Goal: Information Seeking & Learning: Learn about a topic

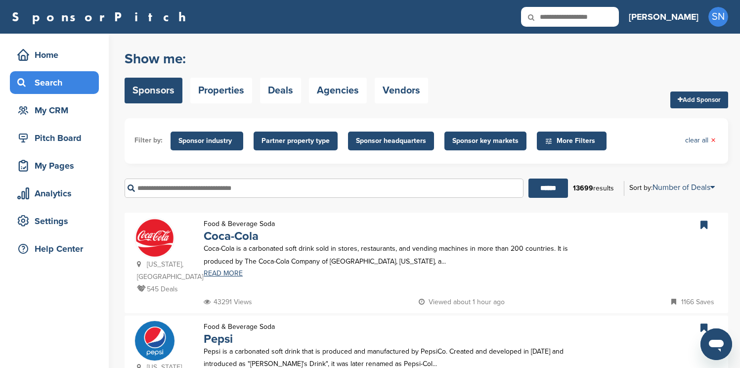
click at [206, 141] on span "Sponsor industry" at bounding box center [207, 141] width 57 height 11
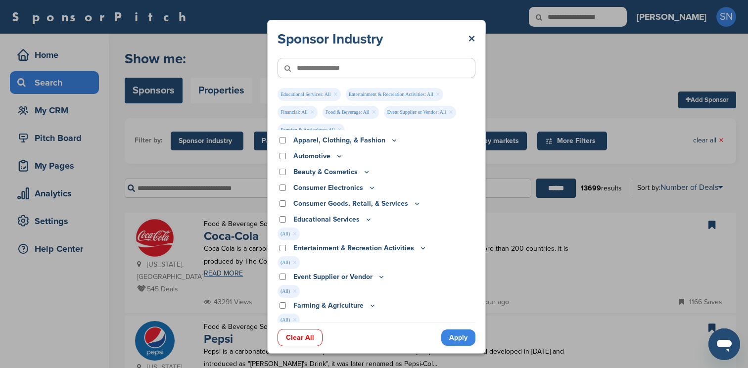
click at [283, 199] on div "Consumer Goods, Retail, & Services" at bounding box center [376, 203] width 198 height 11
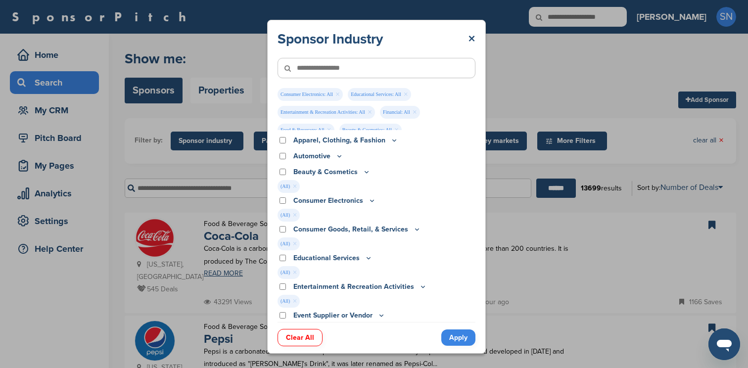
click at [283, 160] on div "Automotive" at bounding box center [376, 156] width 198 height 11
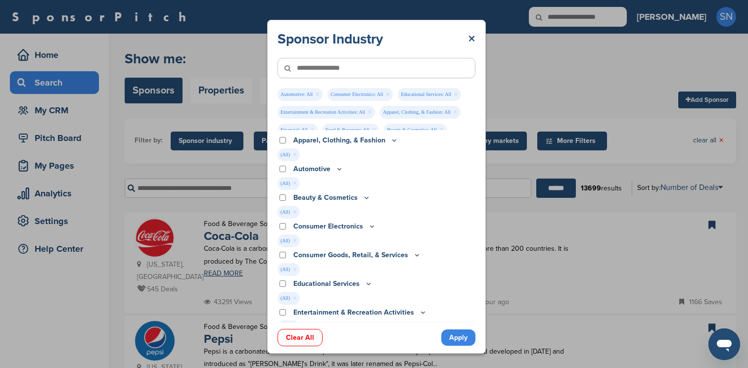
click at [455, 341] on link "Apply" at bounding box center [458, 337] width 34 height 16
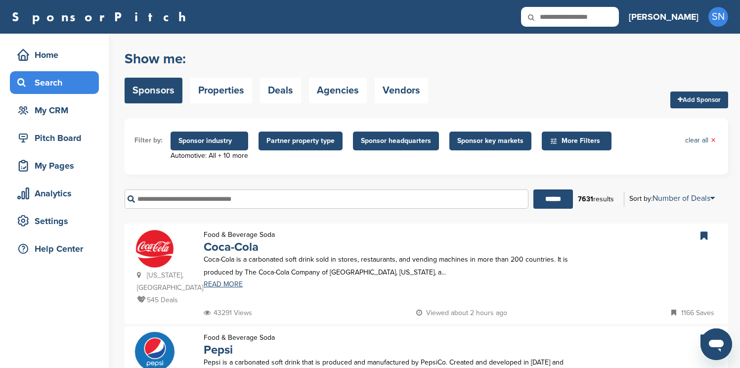
click at [378, 142] on span "Sponsor headquarters" at bounding box center [396, 141] width 70 height 11
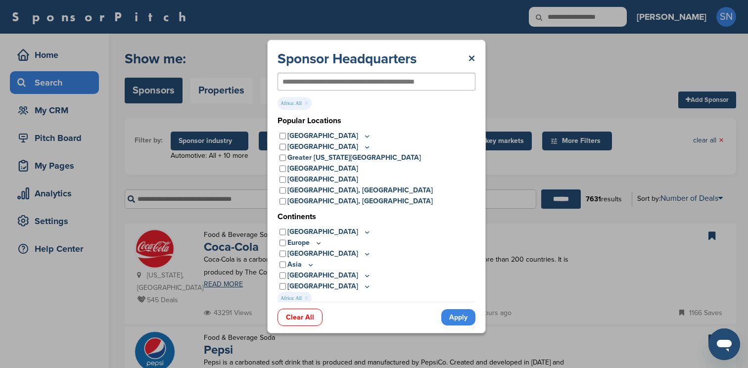
click at [457, 317] on link "Apply" at bounding box center [458, 317] width 34 height 16
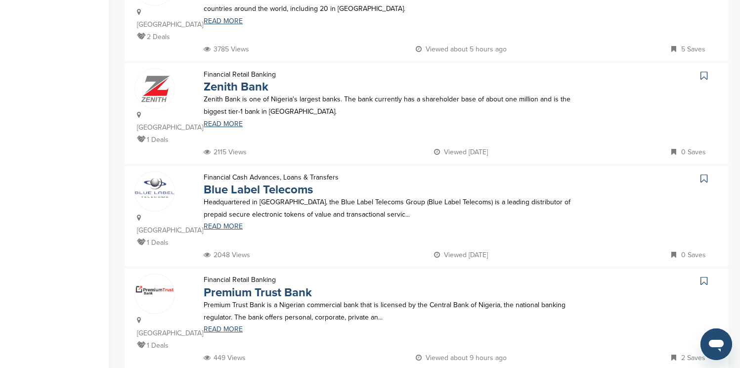
scroll to position [890, 0]
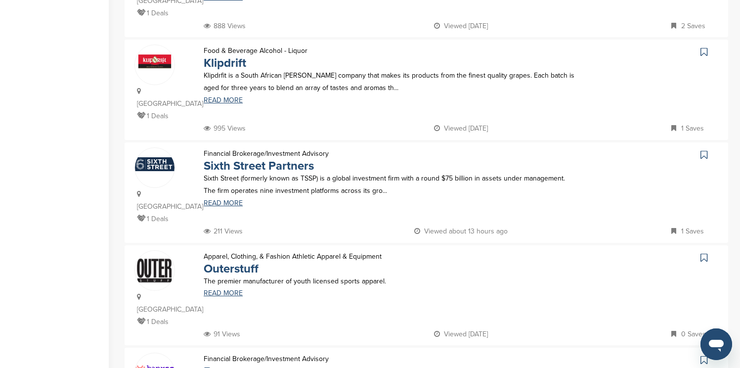
scroll to position [833, 0]
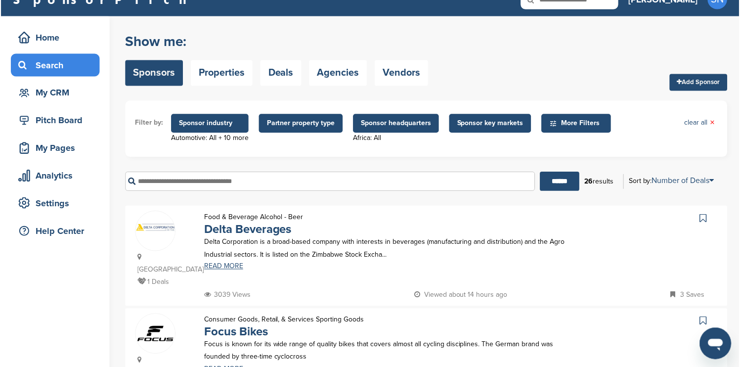
scroll to position [0, 0]
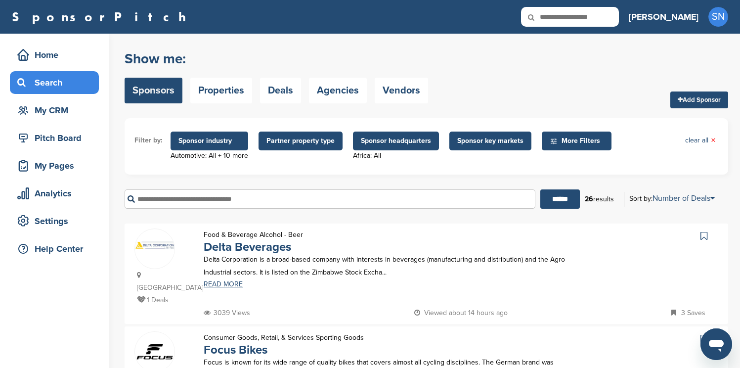
click at [410, 141] on span "Sponsor headquarters" at bounding box center [396, 141] width 70 height 11
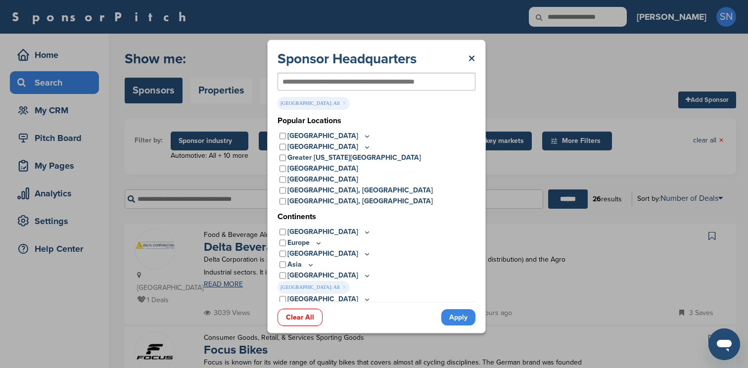
click at [451, 313] on link "Apply" at bounding box center [458, 317] width 34 height 16
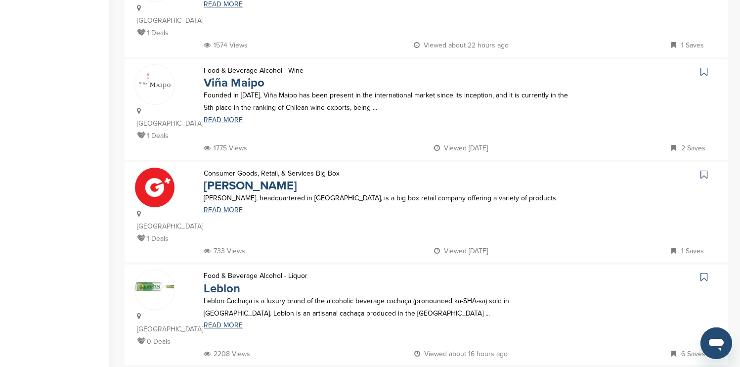
scroll to position [890, 0]
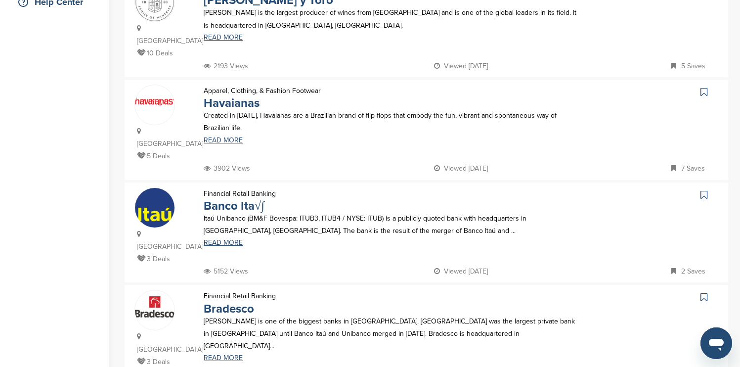
scroll to position [277, 0]
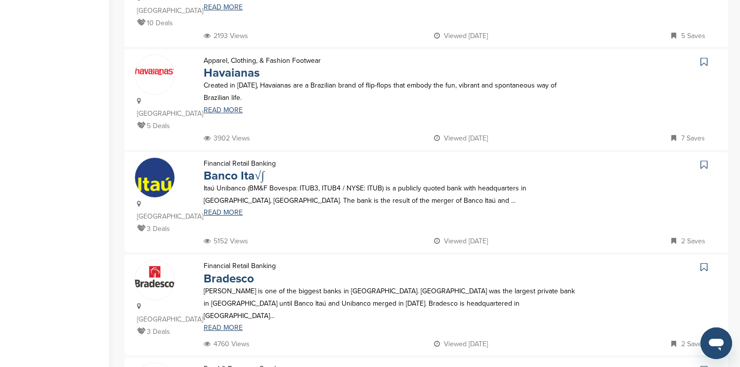
click at [704, 57] on icon at bounding box center [704, 62] width 7 height 10
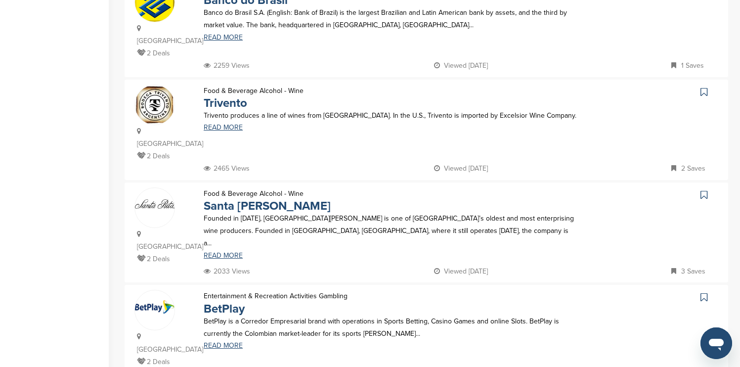
scroll to position [890, 0]
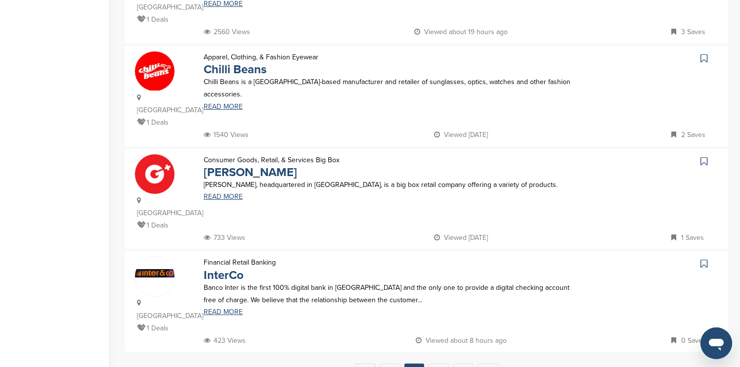
scroll to position [910, 0]
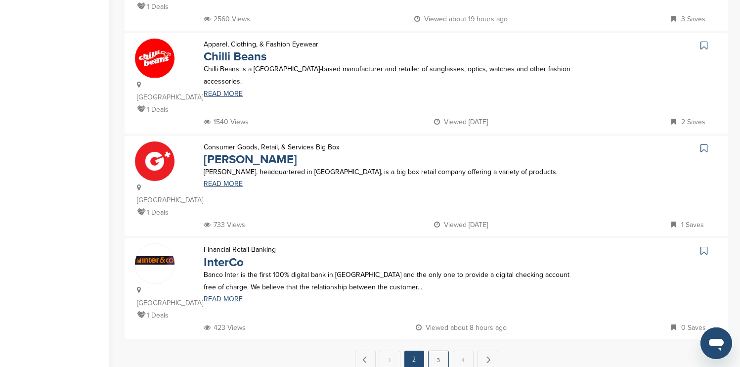
click at [446, 351] on link "3" at bounding box center [438, 360] width 21 height 18
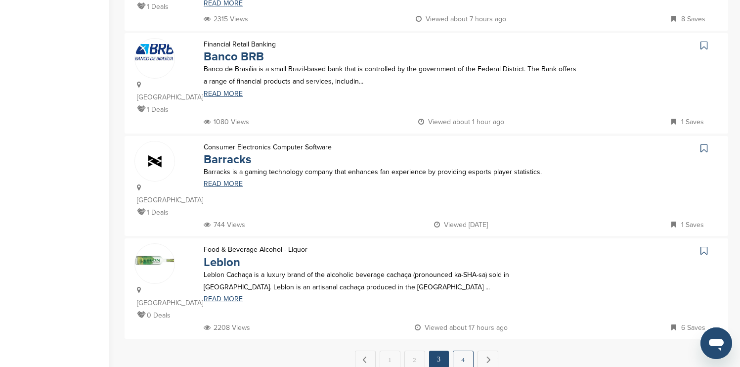
click at [460, 351] on link "4" at bounding box center [463, 360] width 21 height 18
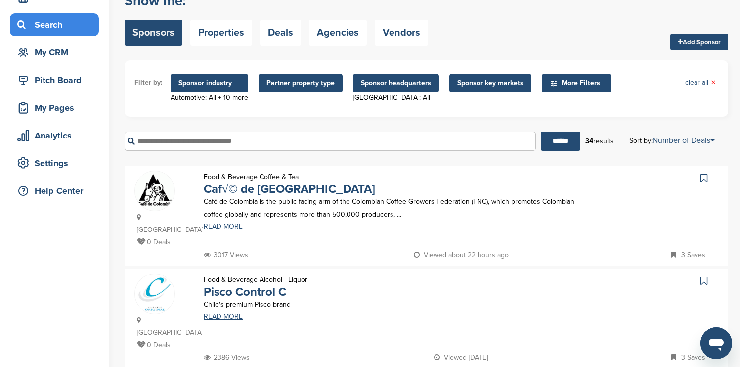
scroll to position [0, 0]
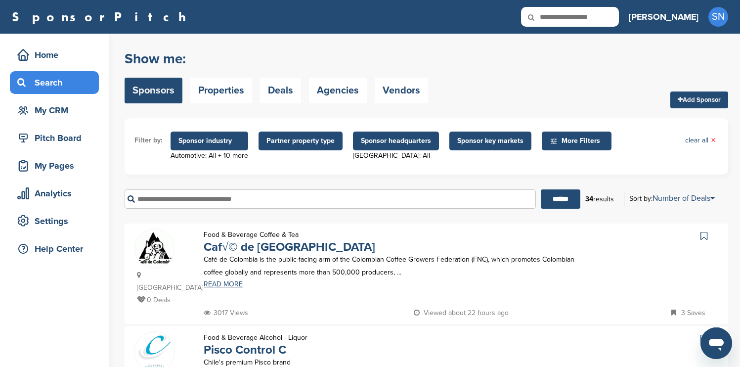
click at [370, 141] on span "Sponsor headquarters" at bounding box center [396, 141] width 70 height 11
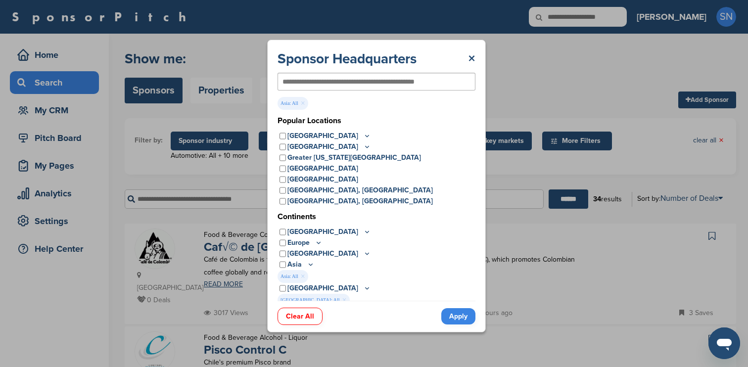
click at [461, 316] on link "Apply" at bounding box center [458, 316] width 34 height 16
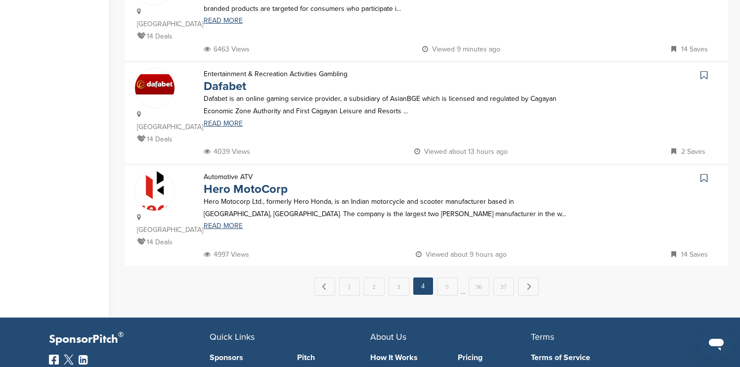
scroll to position [1062, 0]
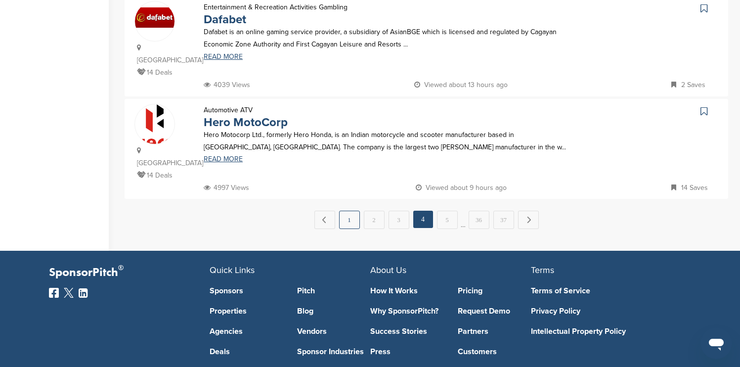
click at [351, 211] on link "1" at bounding box center [349, 220] width 21 height 18
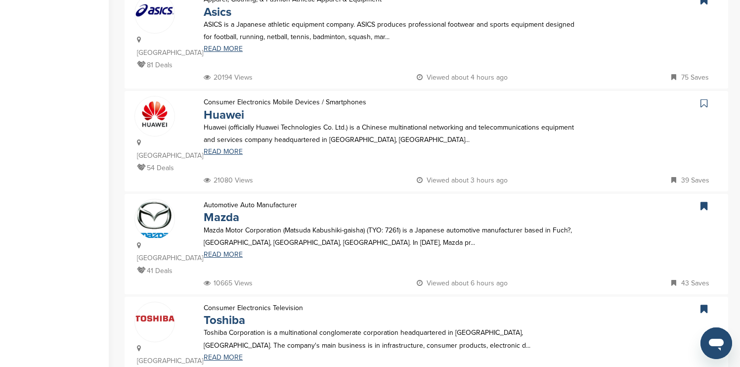
scroll to position [890, 0]
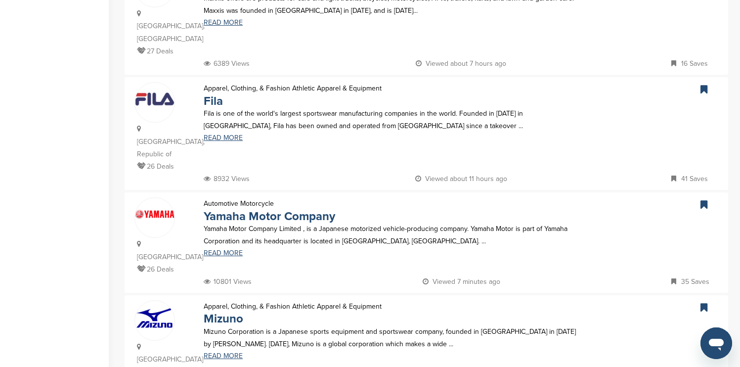
scroll to position [874, 0]
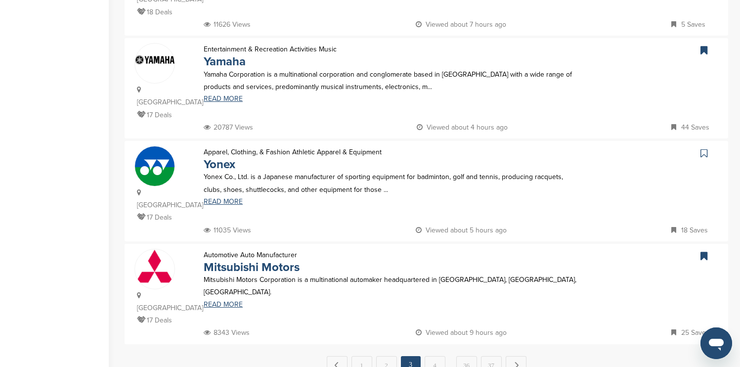
scroll to position [950, 0]
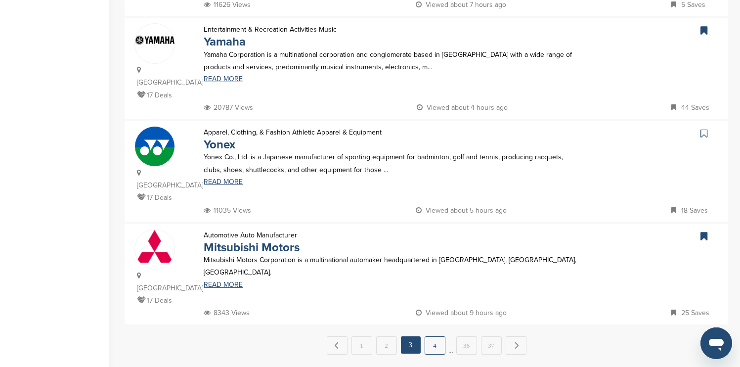
click at [433, 336] on link "4" at bounding box center [435, 345] width 21 height 18
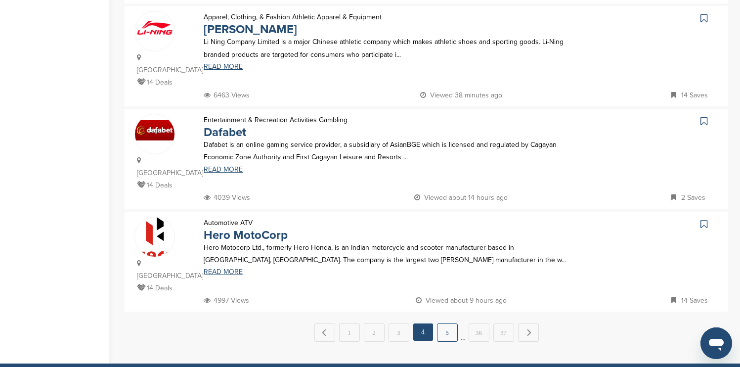
click at [445, 323] on link "5" at bounding box center [447, 332] width 21 height 18
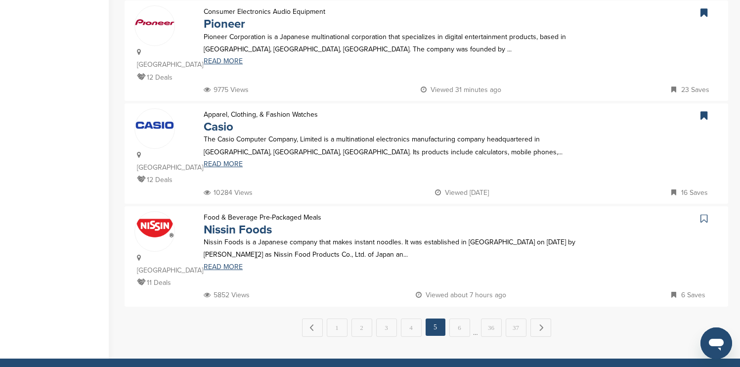
scroll to position [969, 0]
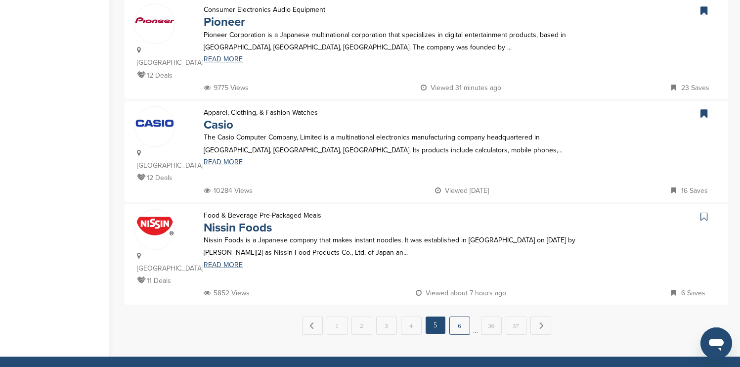
click at [456, 317] on link "6" at bounding box center [460, 326] width 21 height 18
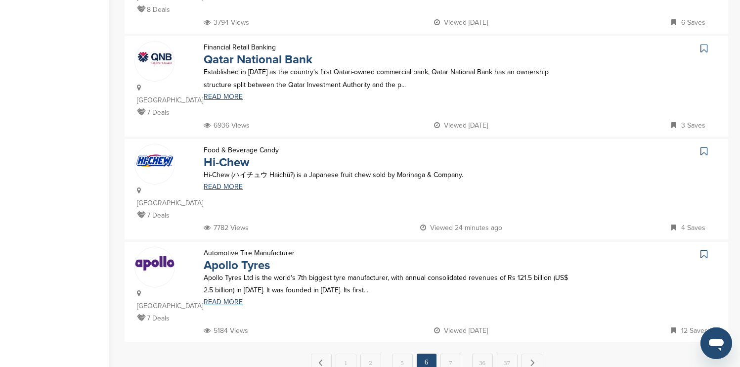
scroll to position [930, 0]
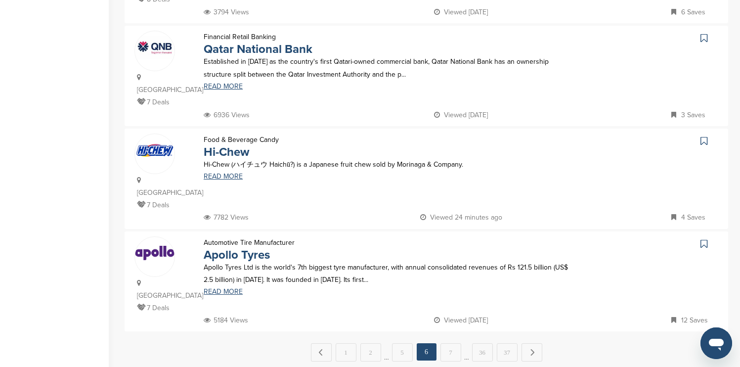
click at [703, 136] on icon at bounding box center [704, 141] width 7 height 10
click at [452, 343] on link "7" at bounding box center [451, 352] width 21 height 18
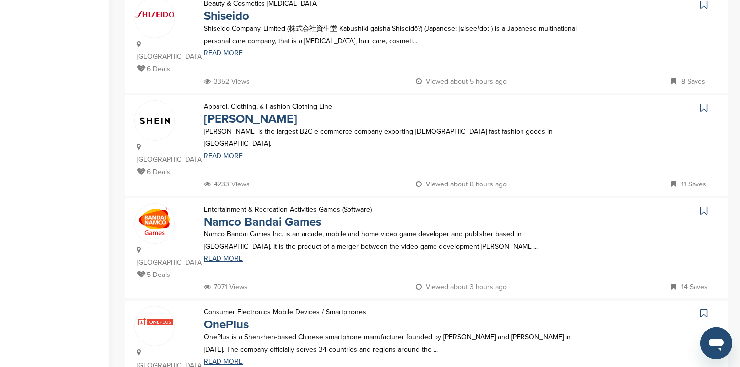
scroll to position [851, 0]
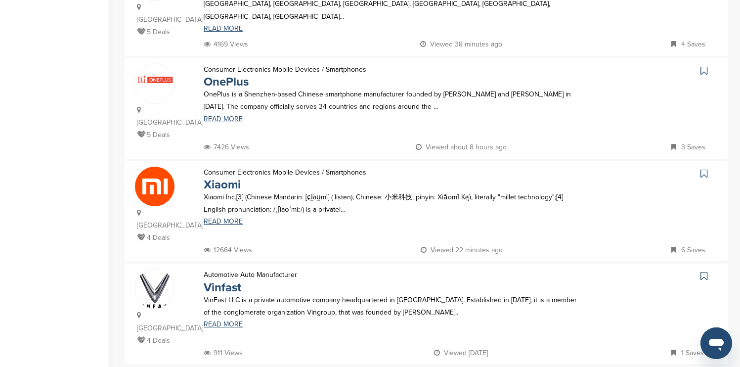
scroll to position [890, 0]
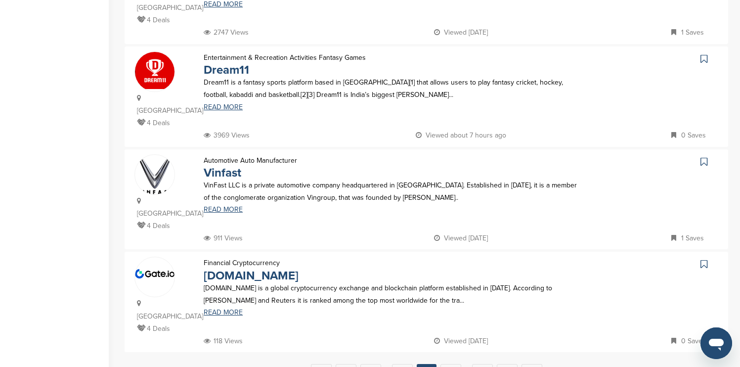
scroll to position [910, 0]
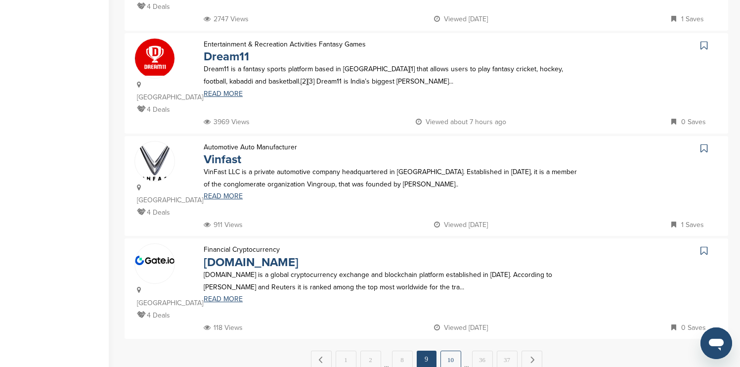
click at [449, 351] on link "10" at bounding box center [451, 360] width 21 height 18
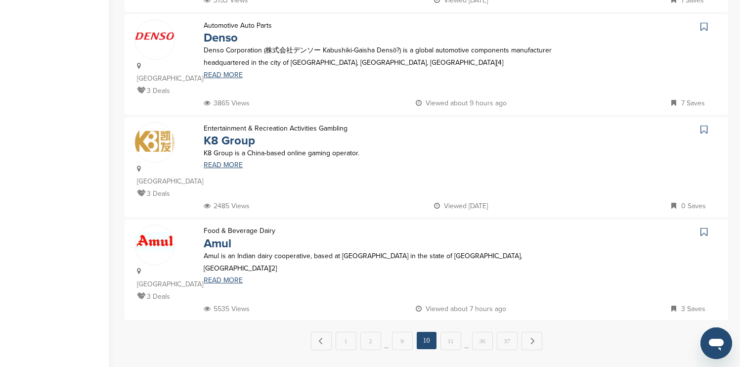
scroll to position [930, 0]
click at [454, 331] on link "11" at bounding box center [451, 340] width 21 height 18
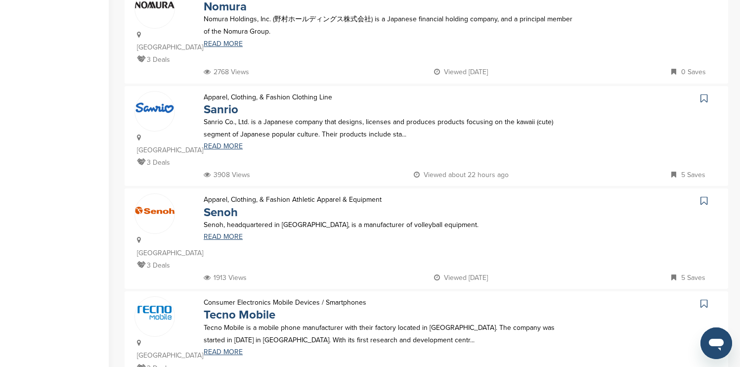
scroll to position [465, 0]
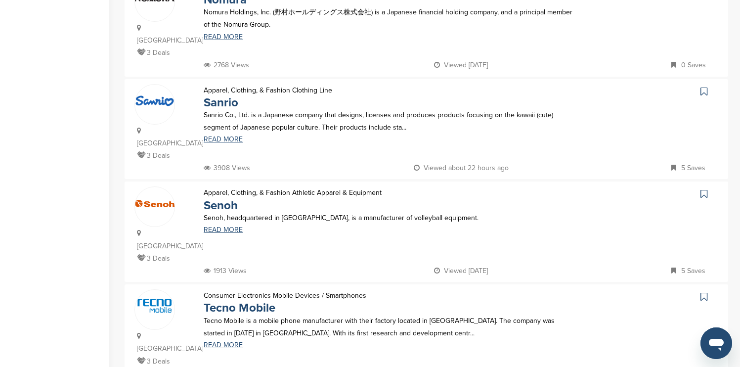
click at [705, 87] on icon at bounding box center [704, 92] width 7 height 10
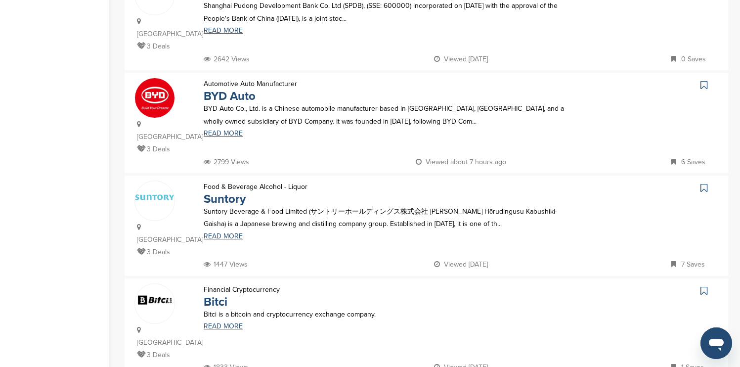
scroll to position [901, 0]
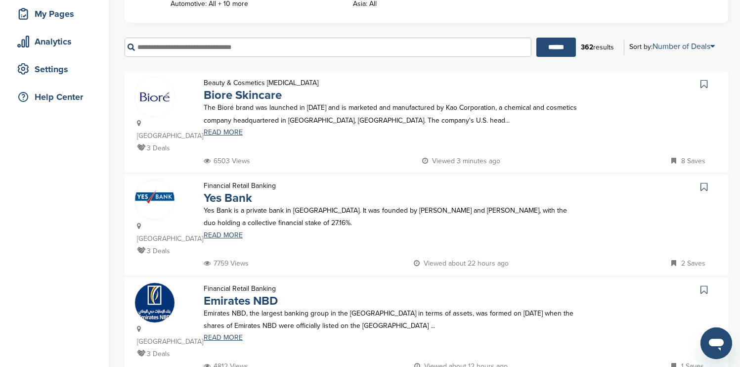
scroll to position [175, 0]
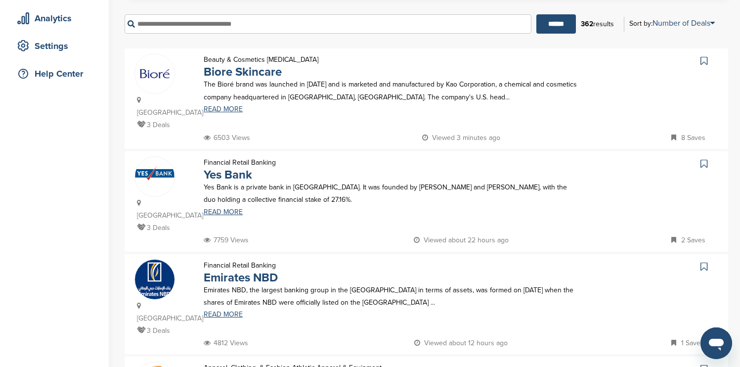
click at [703, 60] on icon at bounding box center [704, 61] width 7 height 10
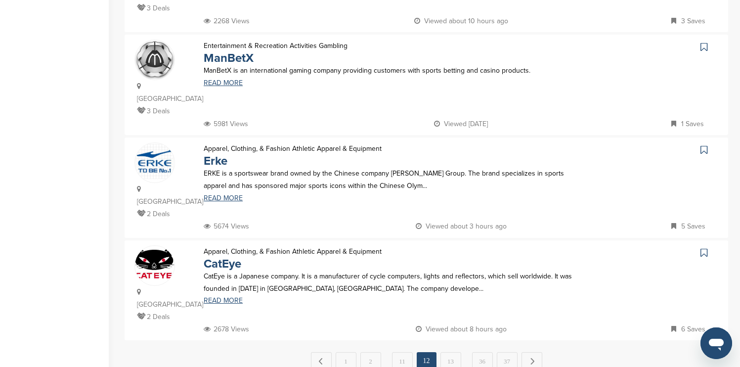
scroll to position [925, 0]
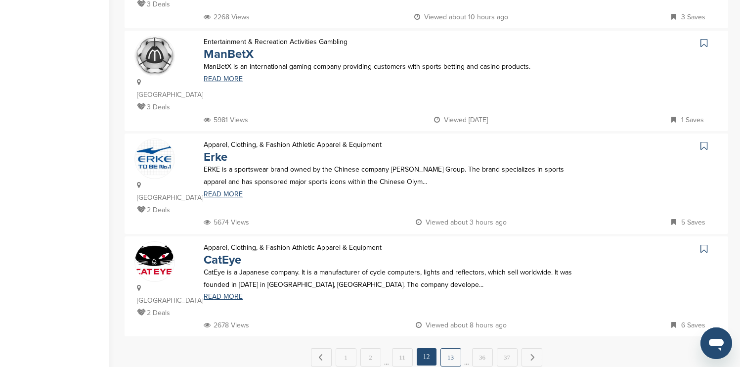
click at [454, 348] on link "13" at bounding box center [451, 357] width 21 height 18
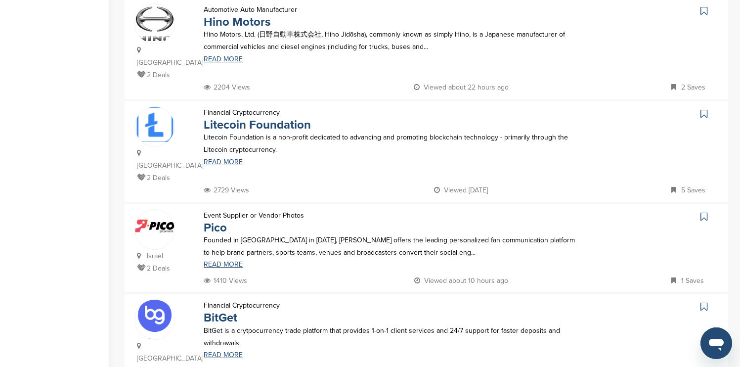
scroll to position [846, 0]
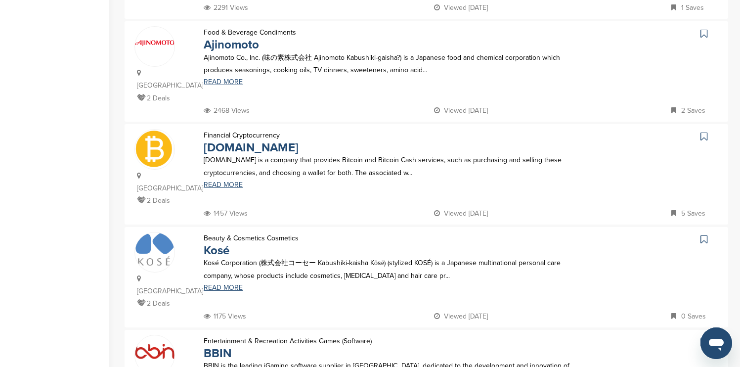
scroll to position [744, 0]
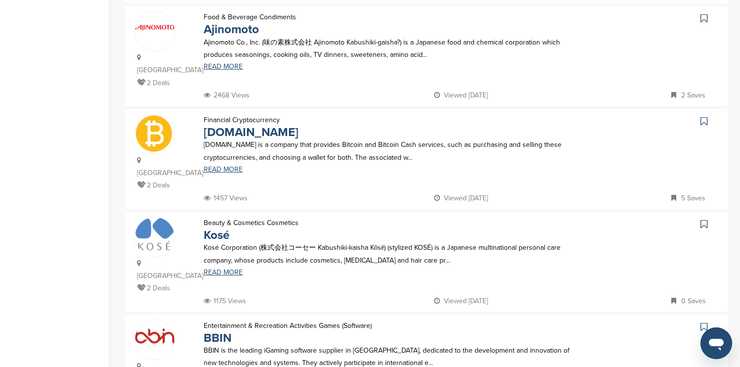
click at [704, 116] on icon at bounding box center [704, 121] width 7 height 10
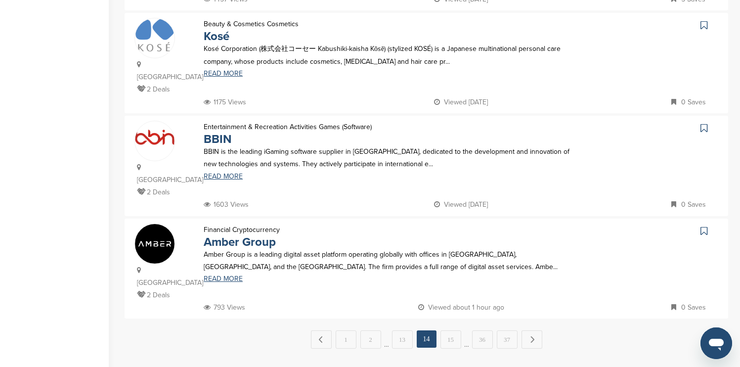
scroll to position [951, 0]
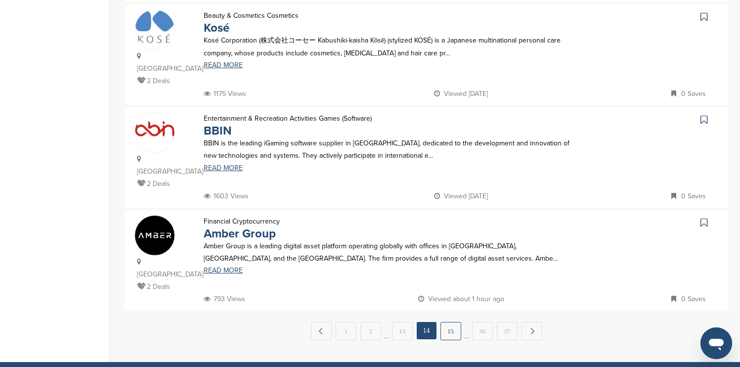
click at [454, 322] on link "15" at bounding box center [451, 331] width 21 height 18
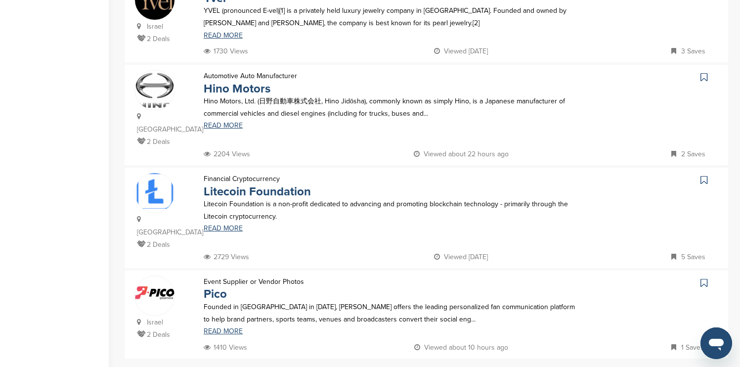
scroll to position [867, 0]
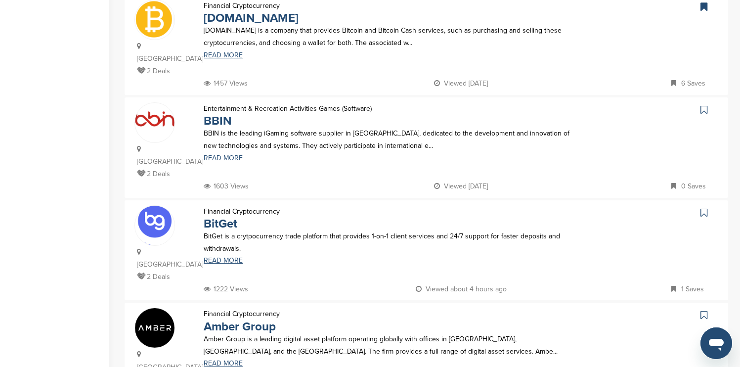
scroll to position [856, 0]
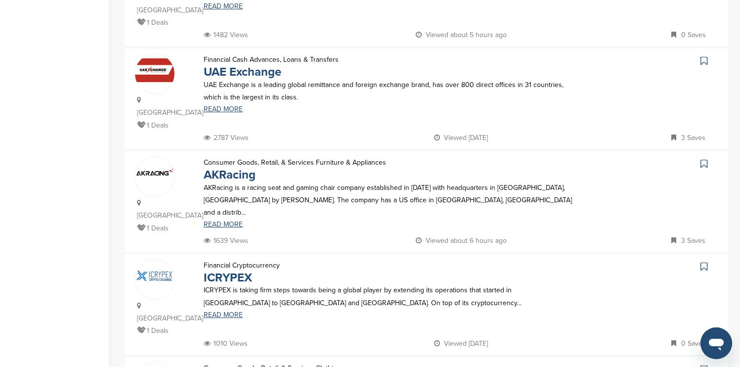
scroll to position [917, 0]
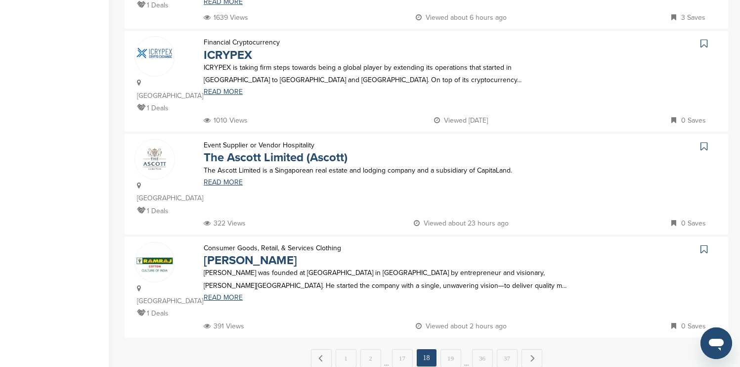
scroll to position [919, 0]
click at [452, 348] on link "19" at bounding box center [451, 357] width 21 height 18
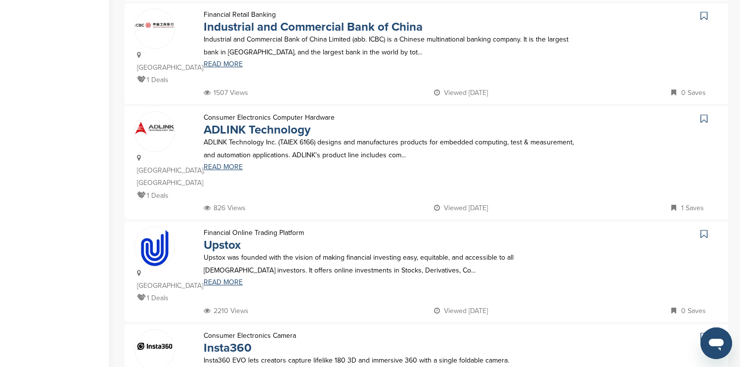
scroll to position [930, 0]
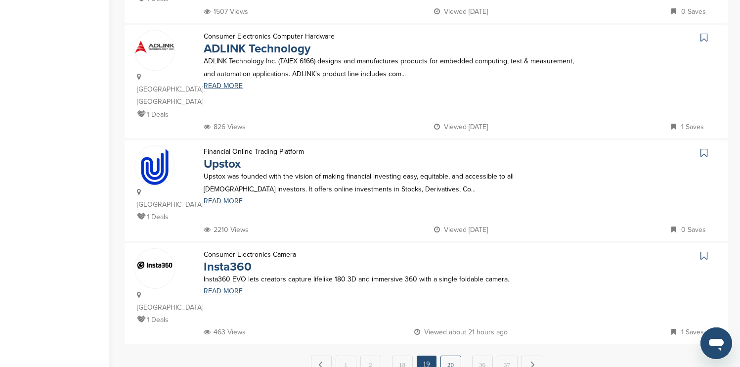
click at [450, 356] on link "20" at bounding box center [451, 365] width 21 height 18
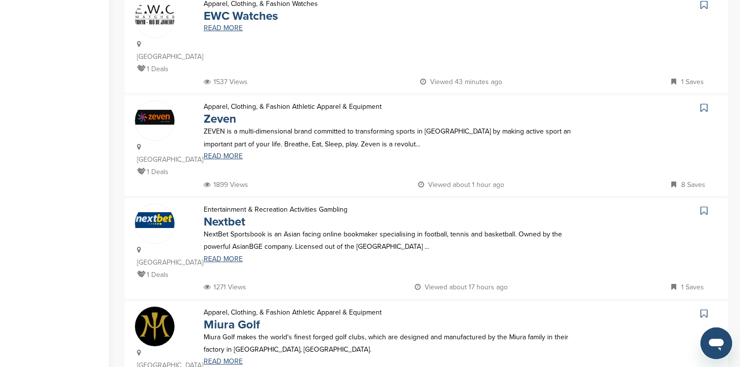
scroll to position [913, 0]
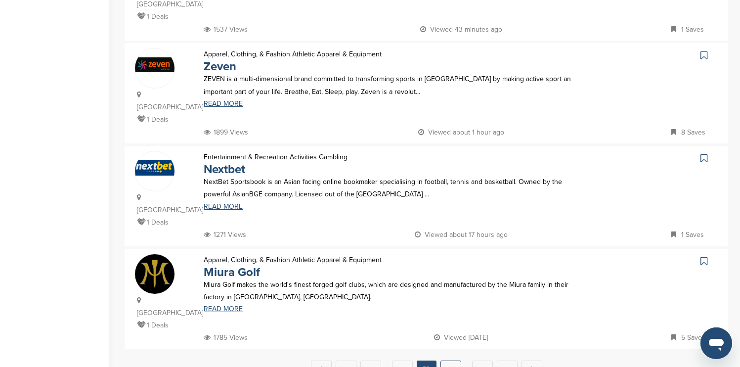
click at [456, 361] on link "21" at bounding box center [451, 370] width 21 height 18
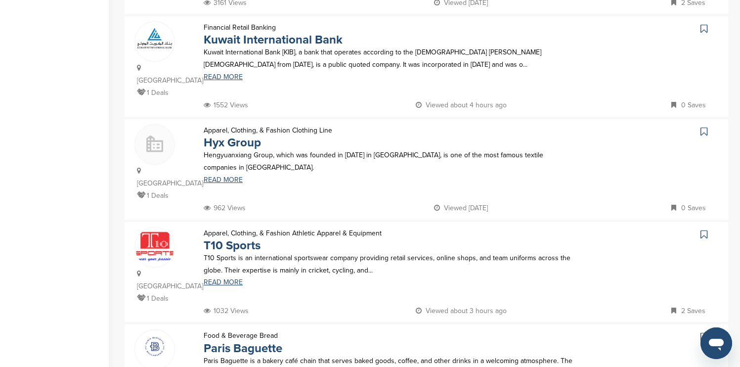
scroll to position [851, 0]
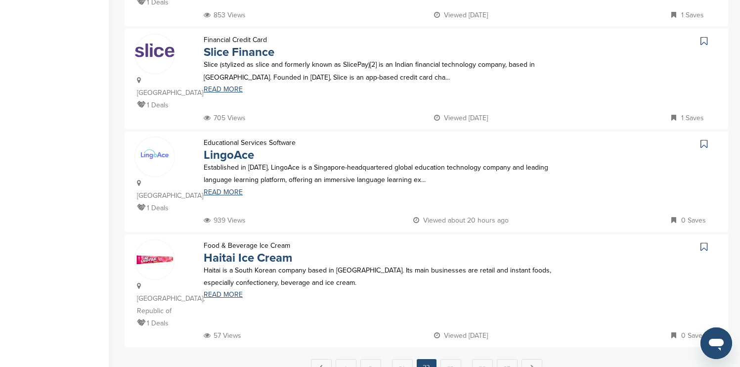
scroll to position [930, 0]
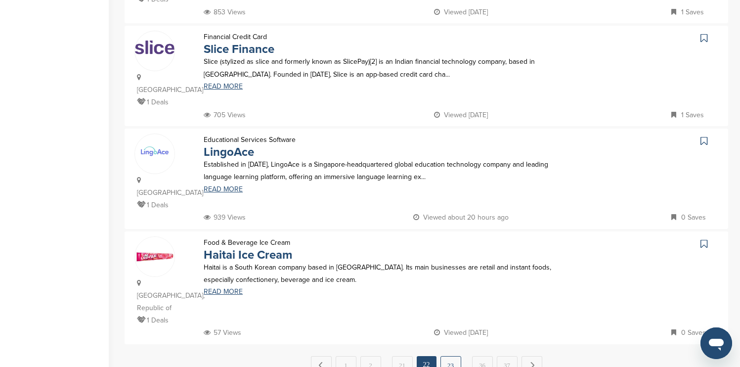
click at [454, 356] on link "23" at bounding box center [451, 365] width 21 height 18
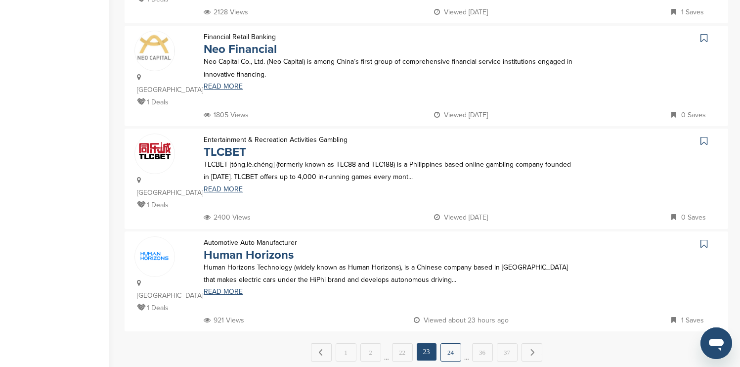
click at [455, 343] on link "24" at bounding box center [451, 352] width 21 height 18
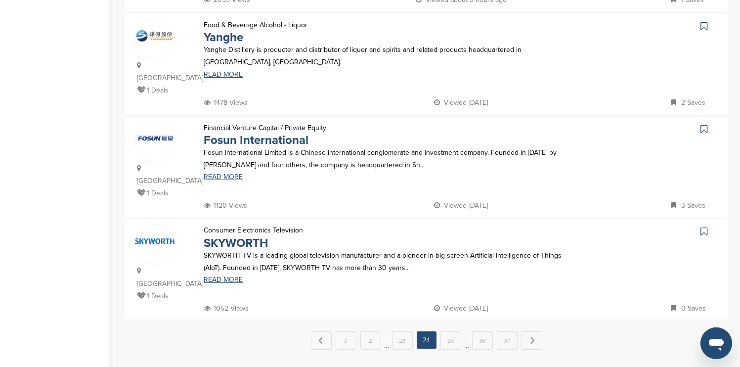
scroll to position [950, 0]
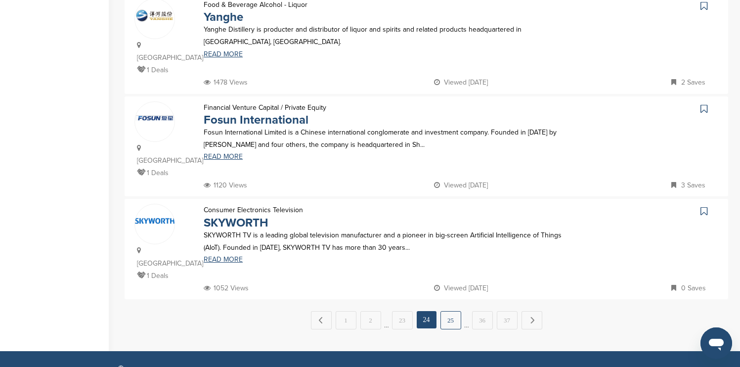
click at [451, 311] on link "25" at bounding box center [451, 320] width 21 height 18
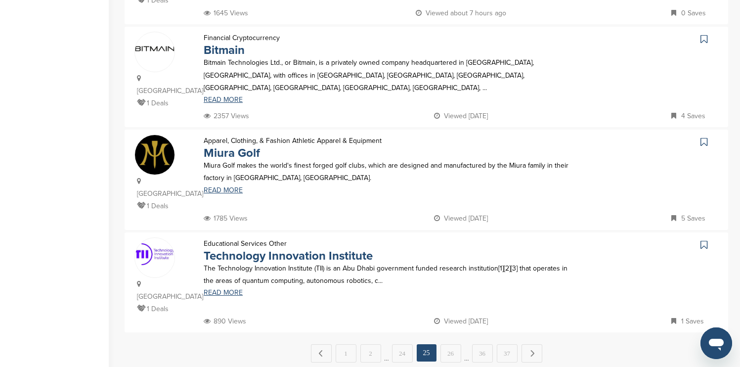
scroll to position [930, 0]
click at [451, 343] on link "26" at bounding box center [451, 352] width 21 height 18
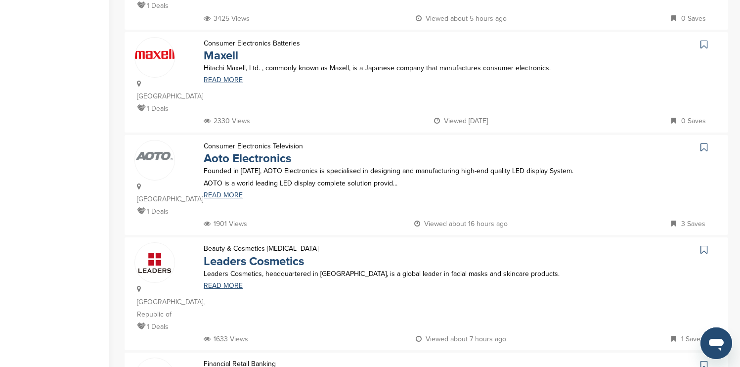
scroll to position [297, 0]
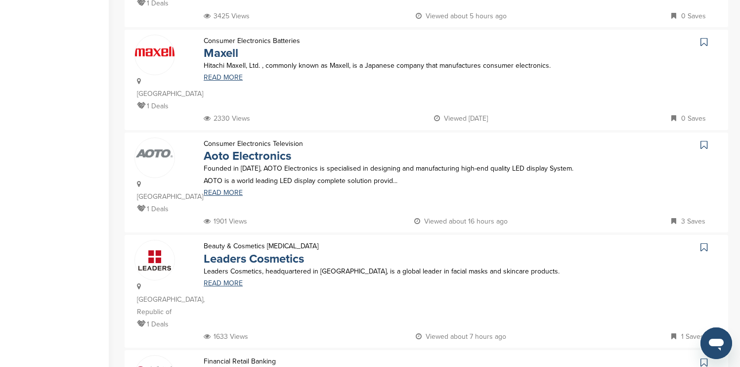
click at [707, 42] on icon at bounding box center [704, 42] width 7 height 10
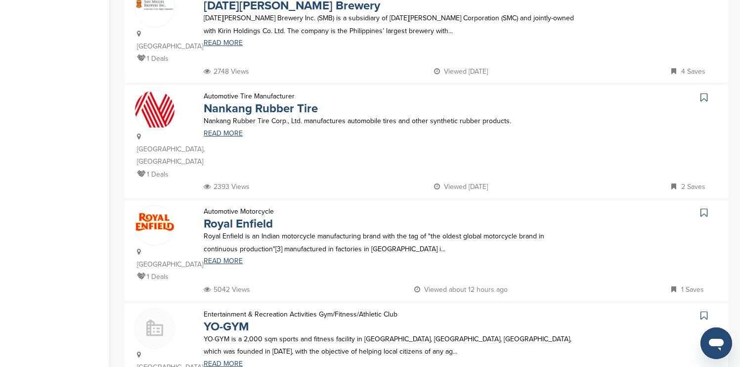
scroll to position [890, 0]
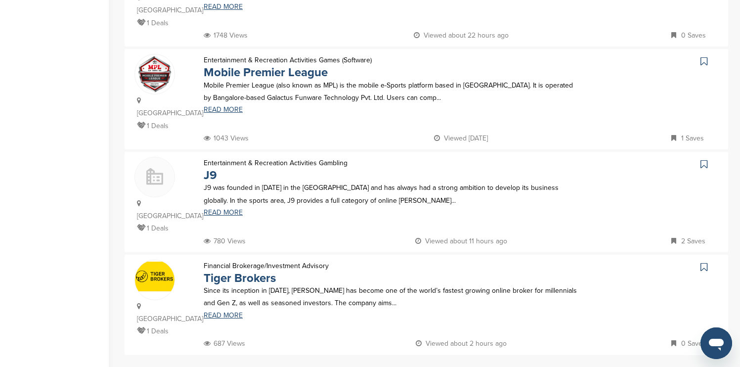
scroll to position [930, 0]
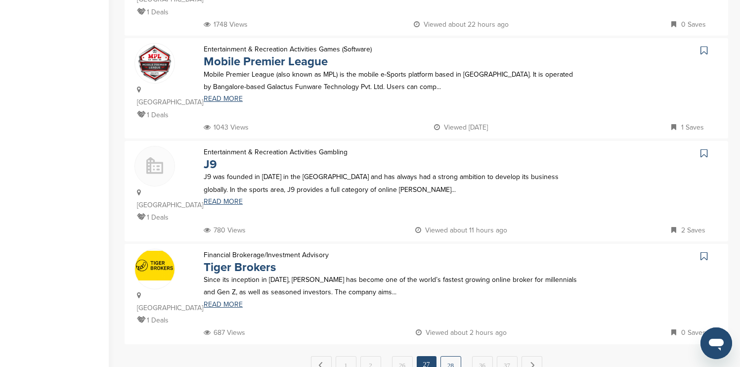
click at [455, 356] on link "28" at bounding box center [451, 365] width 21 height 18
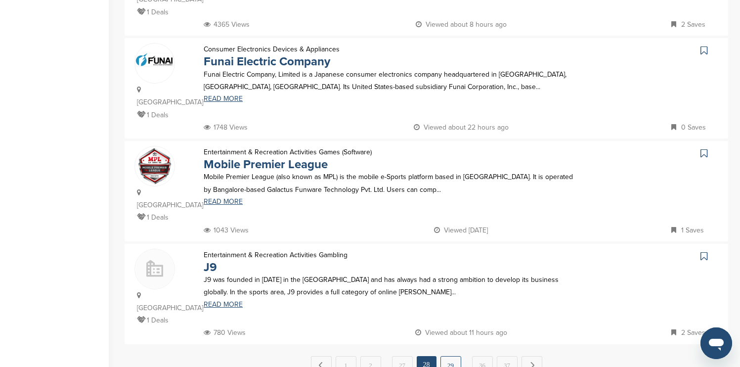
click at [454, 356] on link "29" at bounding box center [451, 365] width 21 height 18
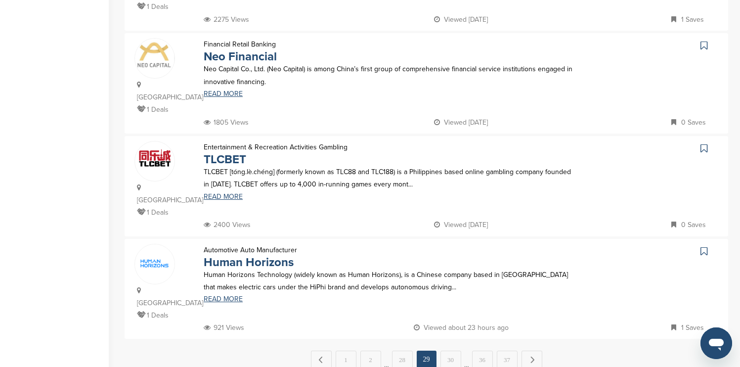
scroll to position [950, 0]
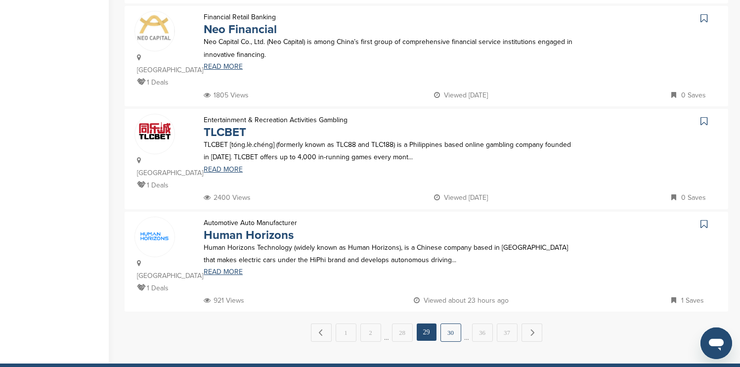
click at [455, 323] on link "30" at bounding box center [451, 332] width 21 height 18
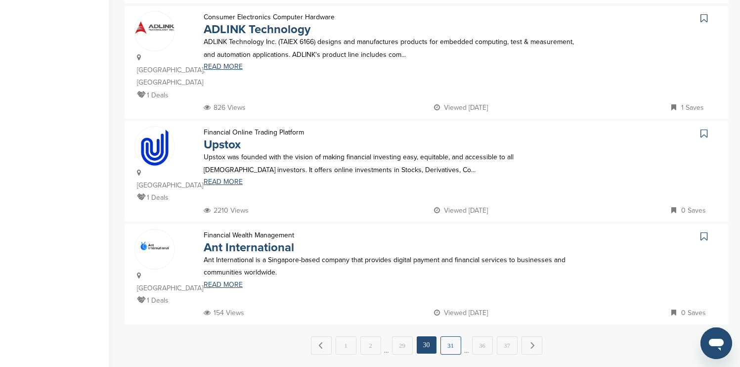
click at [454, 336] on link "31" at bounding box center [451, 345] width 21 height 18
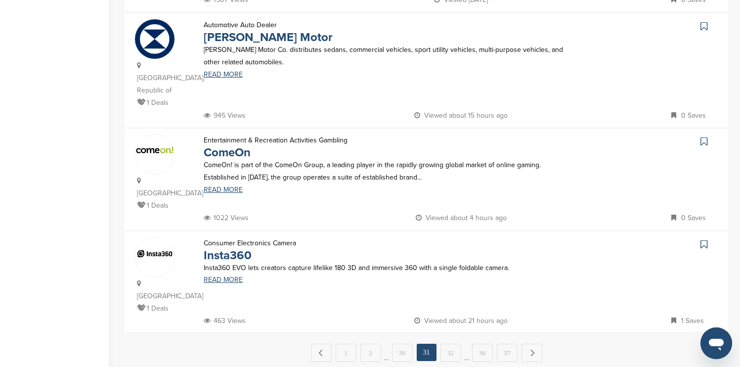
scroll to position [930, 0]
click at [455, 343] on link "32" at bounding box center [451, 352] width 21 height 18
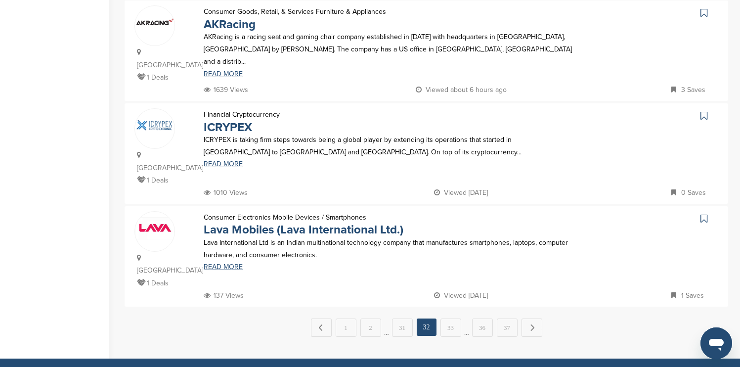
click at [455, 319] on link "33" at bounding box center [451, 328] width 21 height 18
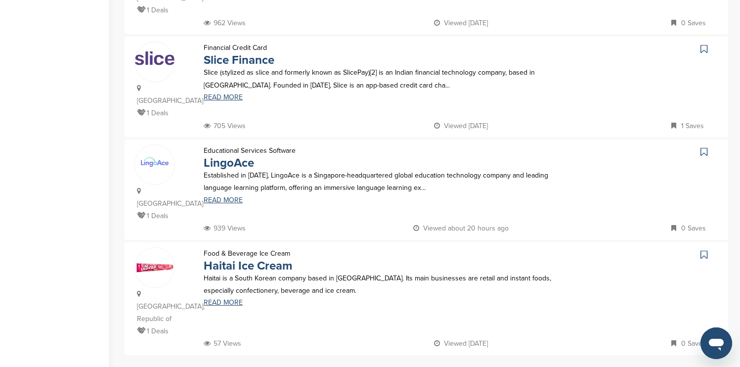
scroll to position [950, 0]
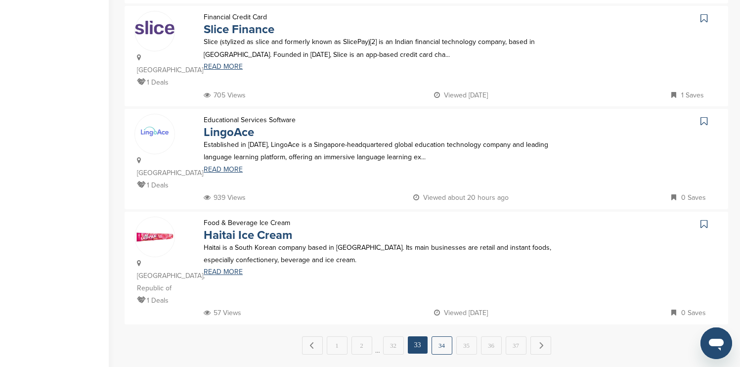
click at [449, 336] on link "34" at bounding box center [442, 345] width 21 height 18
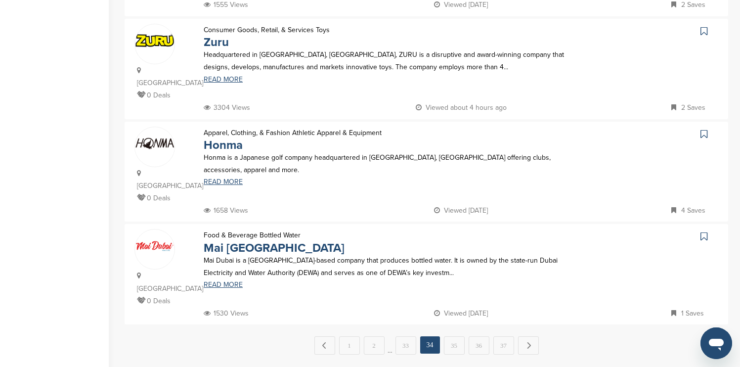
scroll to position [930, 0]
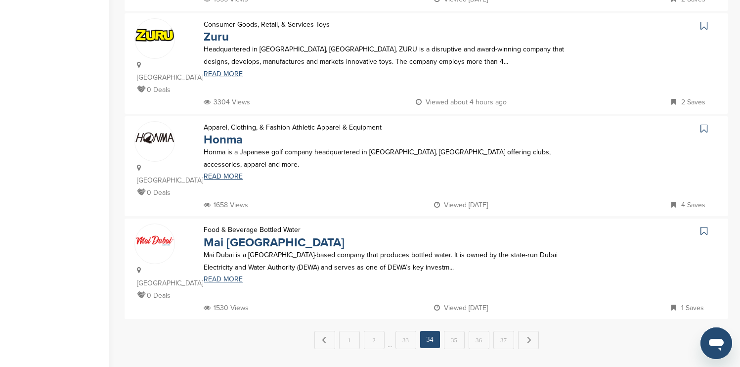
click at [449, 331] on link "35" at bounding box center [454, 340] width 21 height 18
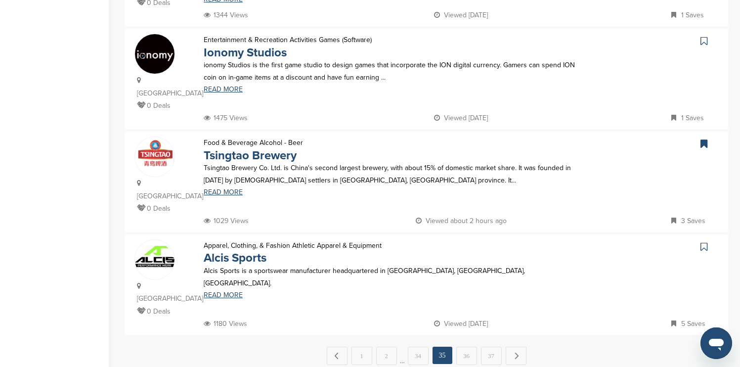
scroll to position [910, 0]
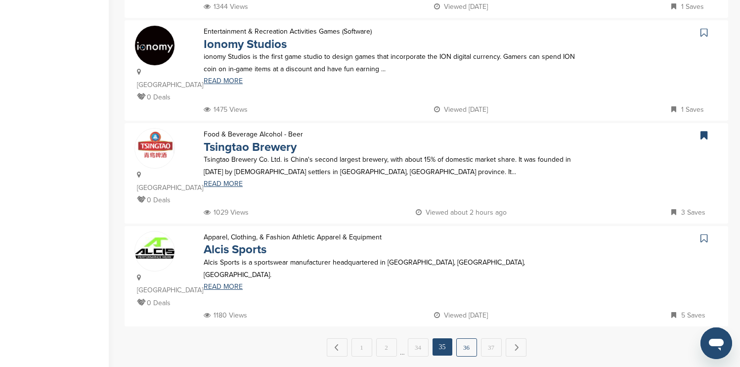
click at [467, 338] on link "36" at bounding box center [466, 347] width 21 height 18
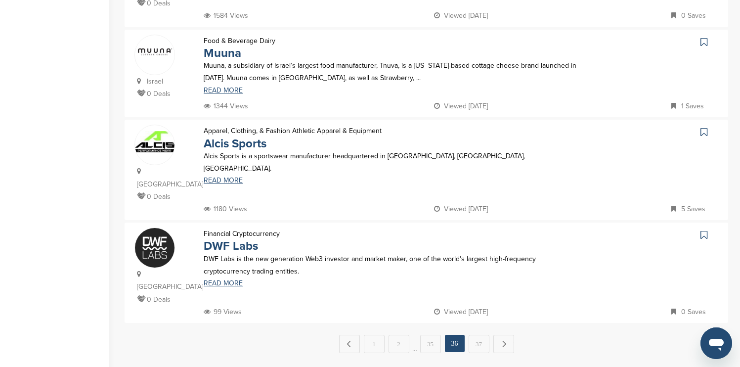
scroll to position [930, 0]
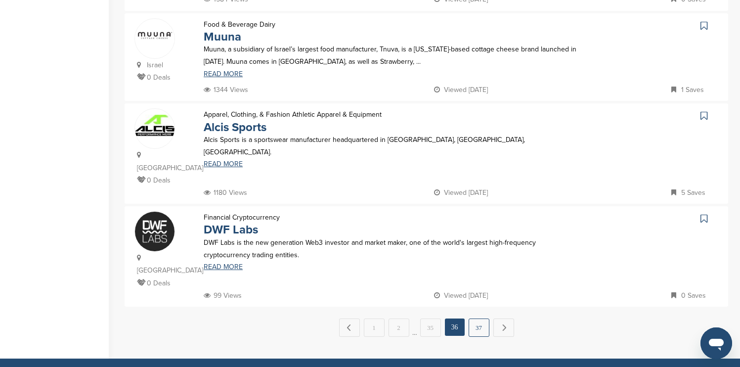
click at [475, 319] on link "37" at bounding box center [479, 328] width 21 height 18
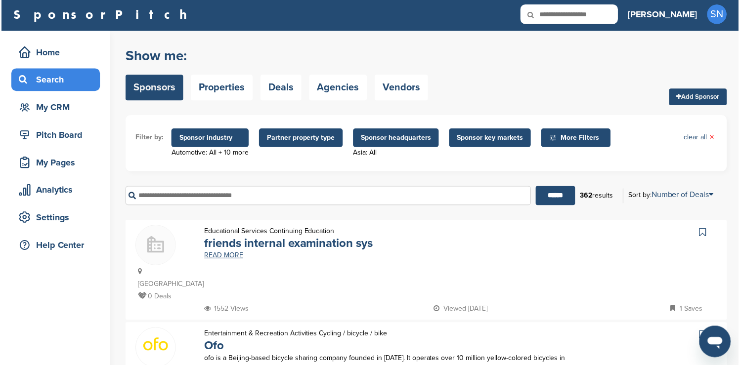
scroll to position [0, 0]
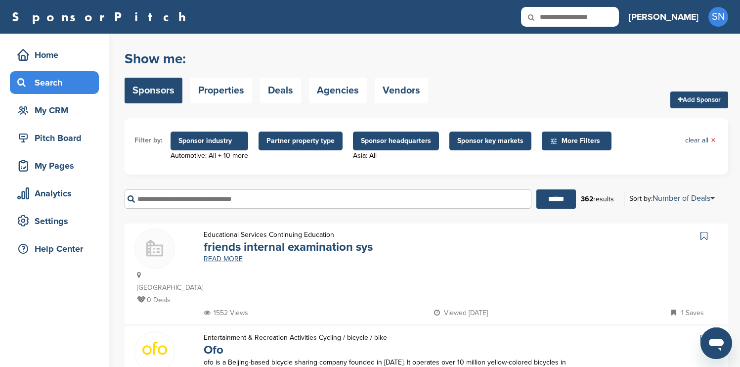
click at [382, 141] on span "Sponsor headquarters" at bounding box center [396, 141] width 70 height 11
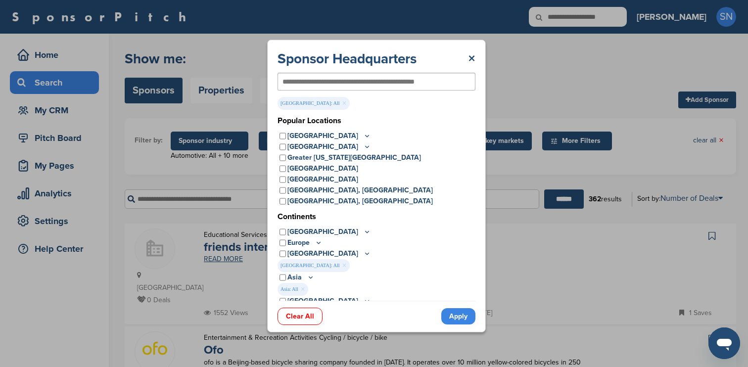
click at [453, 315] on link "Apply" at bounding box center [458, 316] width 34 height 16
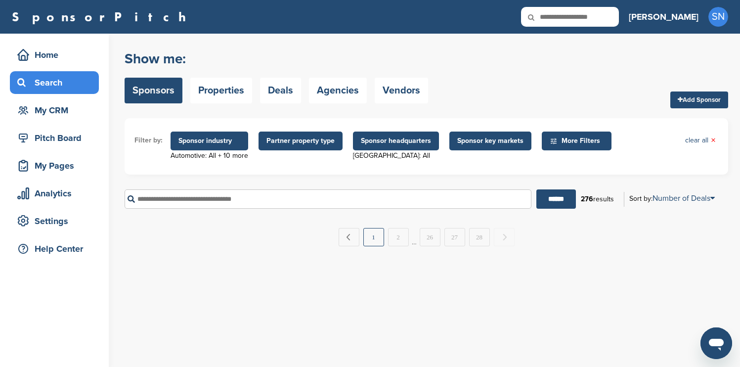
click at [377, 242] on link "1" at bounding box center [374, 237] width 21 height 18
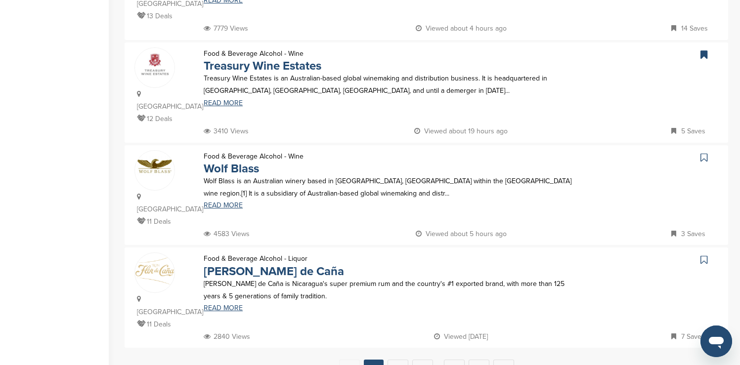
scroll to position [903, 0]
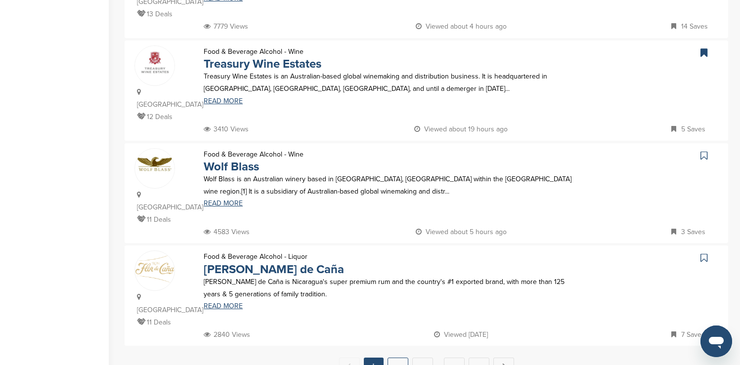
click at [403, 358] on link "2" at bounding box center [398, 367] width 21 height 18
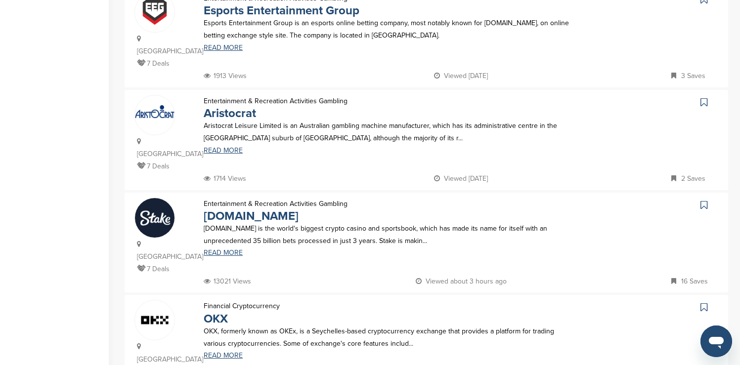
scroll to position [874, 0]
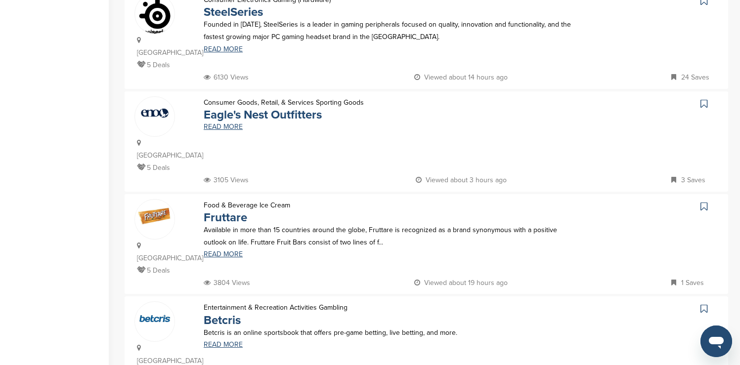
scroll to position [851, 0]
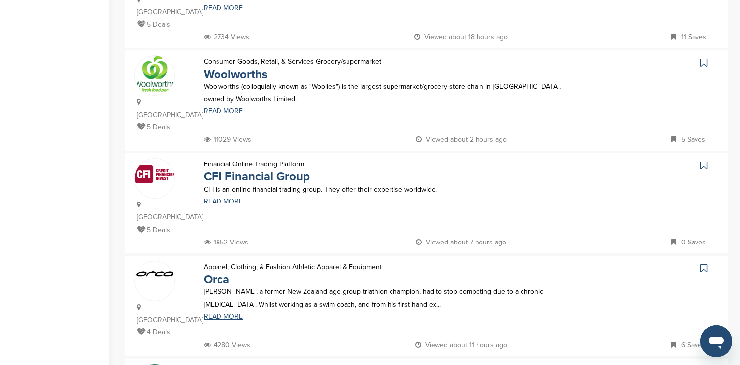
scroll to position [482, 0]
click at [703, 57] on icon at bounding box center [704, 62] width 7 height 10
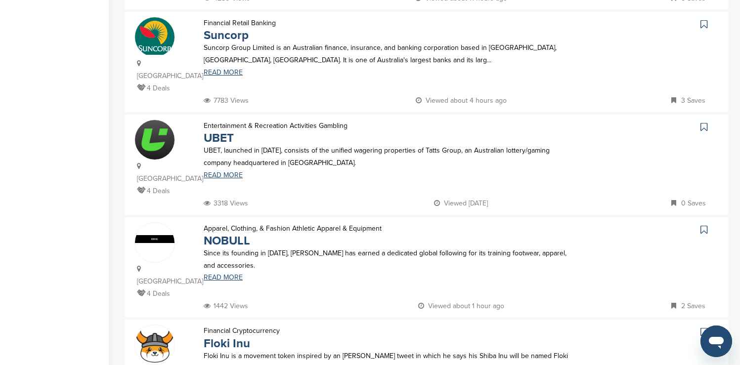
scroll to position [859, 0]
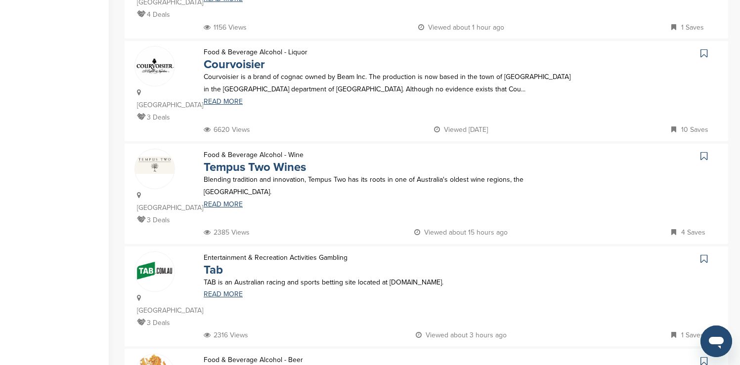
scroll to position [876, 0]
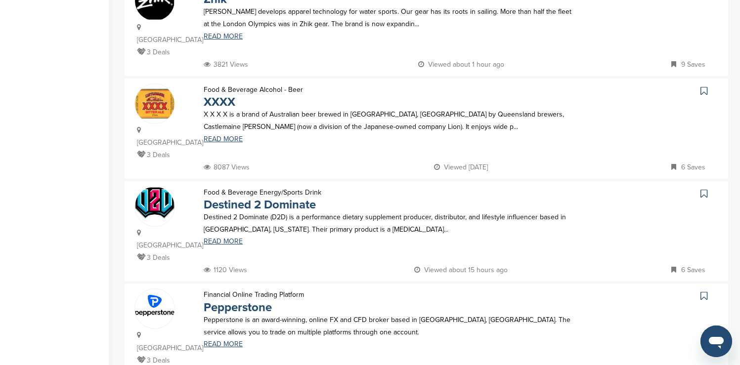
scroll to position [903, 0]
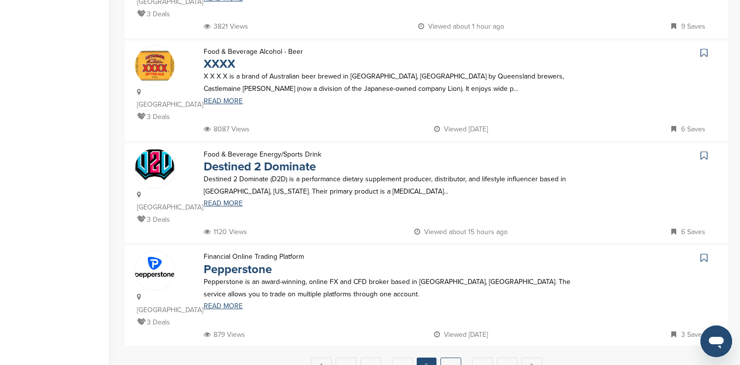
click at [450, 358] on link "7" at bounding box center [451, 367] width 21 height 18
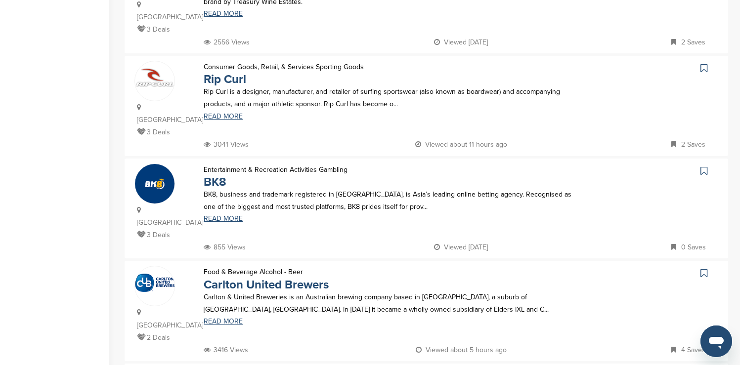
scroll to position [270, 0]
click at [703, 64] on icon at bounding box center [704, 69] width 7 height 10
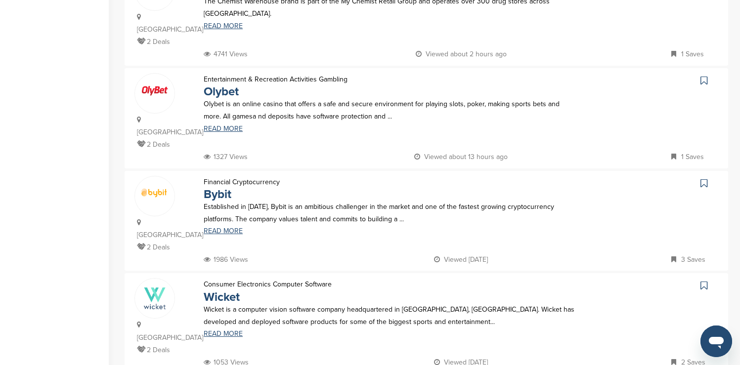
scroll to position [903, 0]
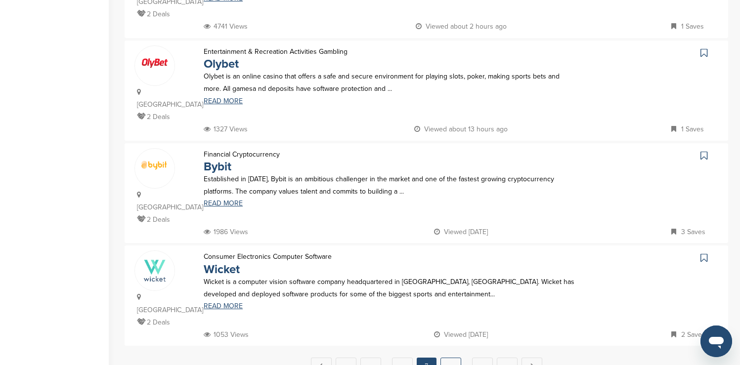
click at [450, 358] on link "8" at bounding box center [451, 367] width 21 height 18
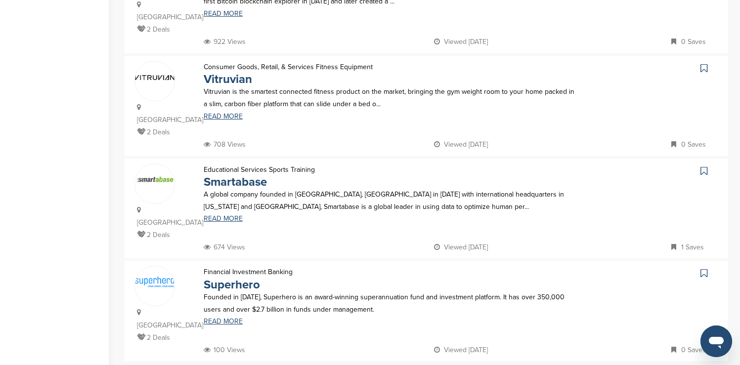
scroll to position [888, 0]
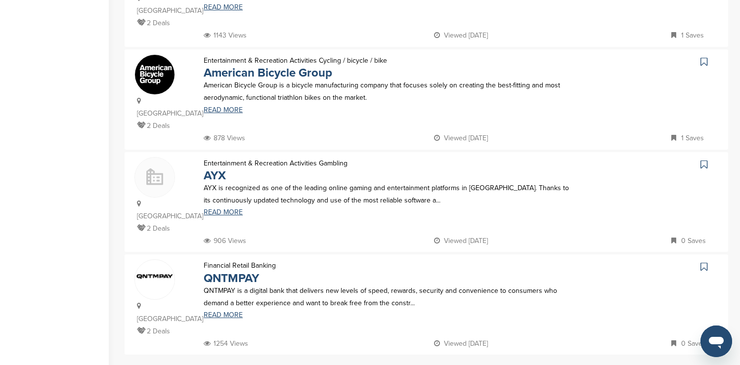
scroll to position [957, 0]
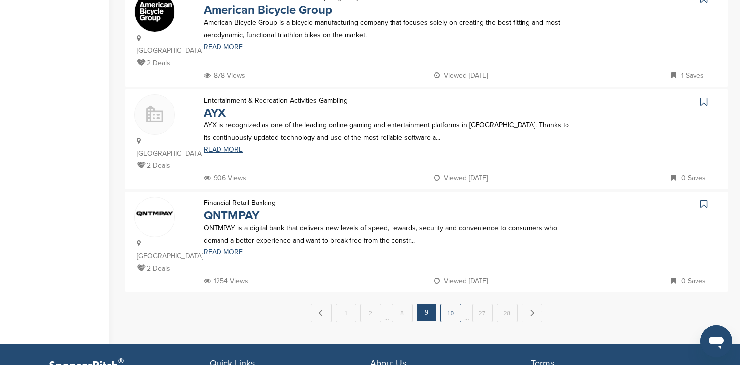
click at [445, 304] on link "10" at bounding box center [451, 313] width 21 height 18
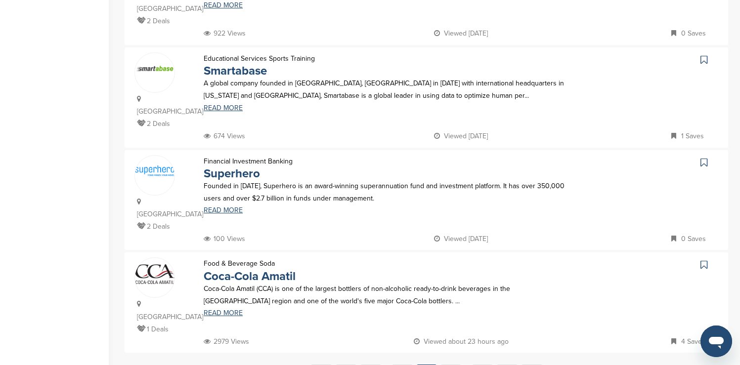
scroll to position [905, 0]
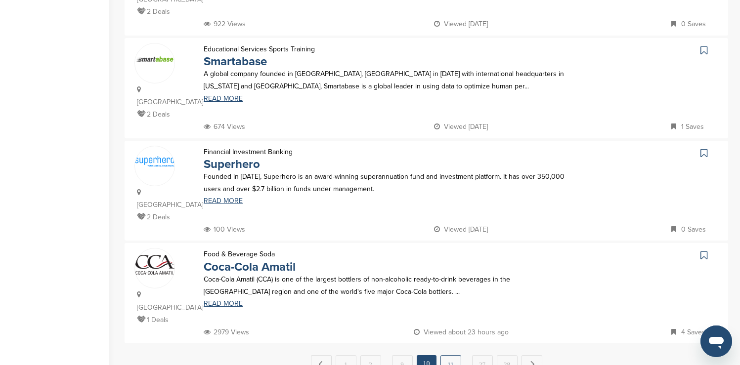
click at [448, 356] on link "11" at bounding box center [451, 365] width 21 height 18
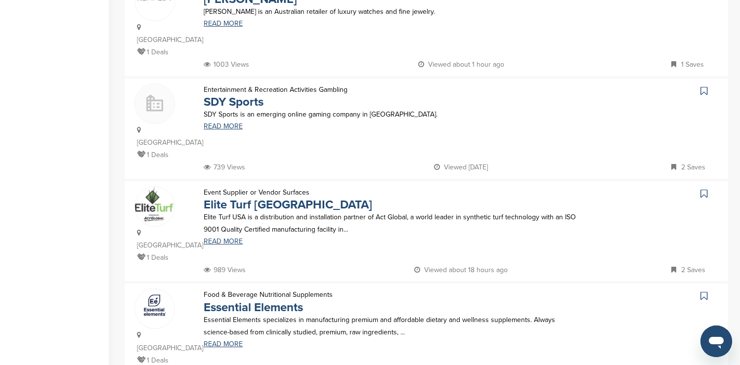
scroll to position [870, 0]
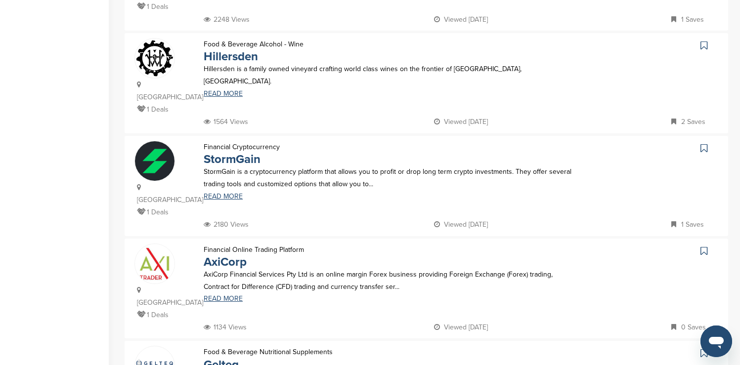
scroll to position [872, 0]
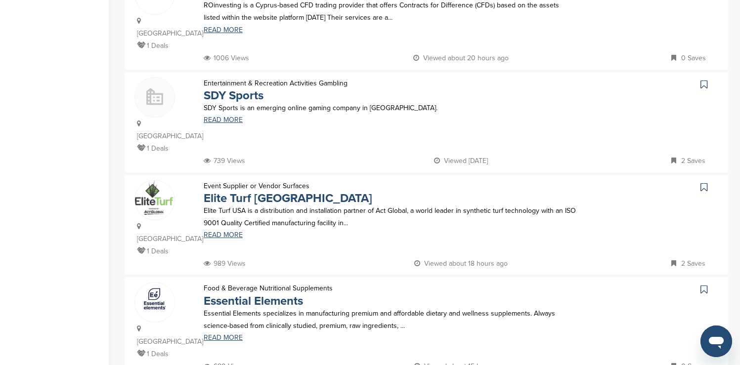
scroll to position [893, 0]
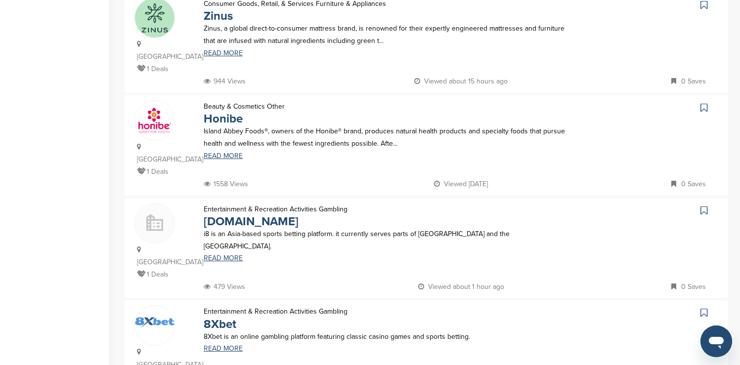
scroll to position [849, 0]
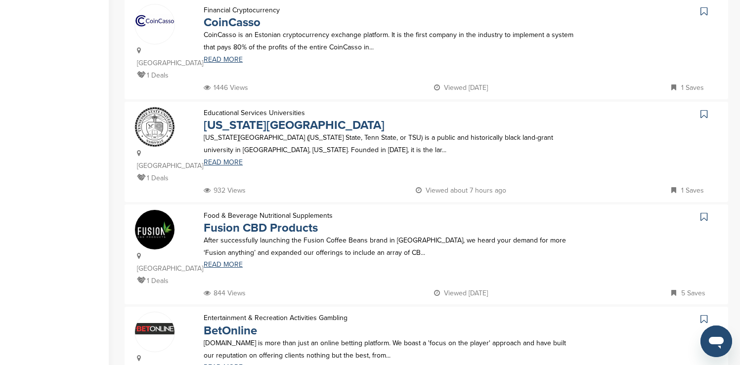
scroll to position [857, 0]
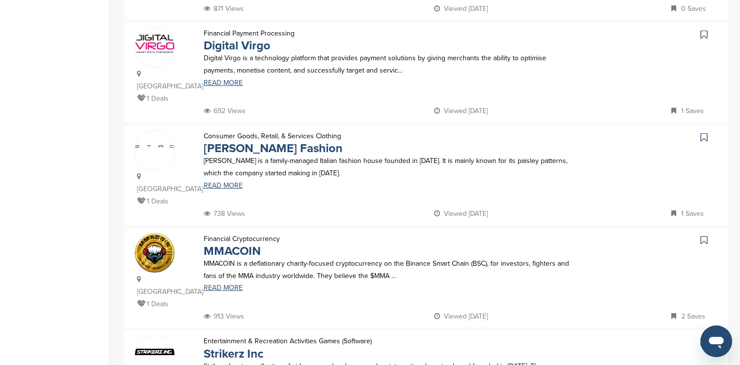
scroll to position [881, 0]
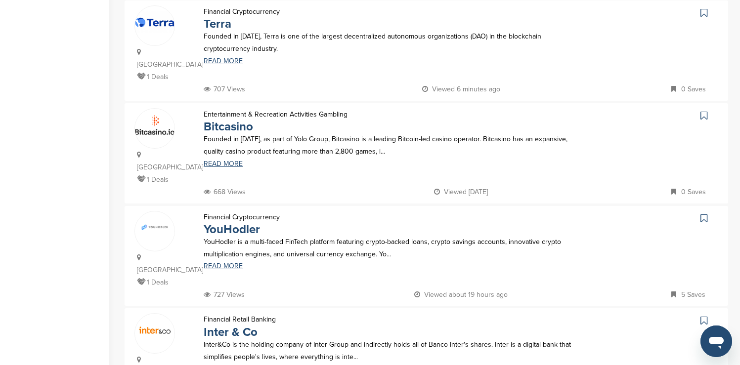
scroll to position [871, 0]
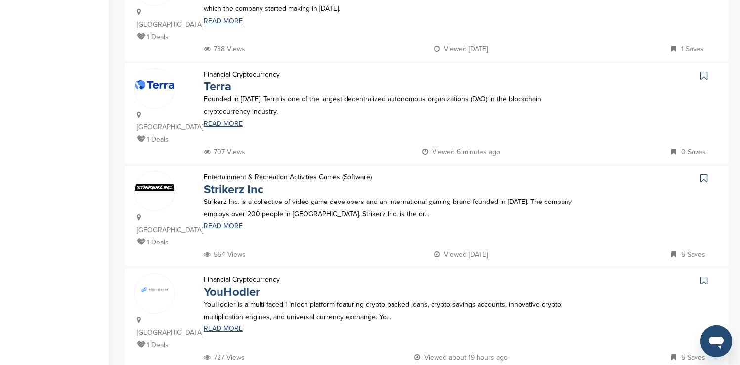
scroll to position [898, 0]
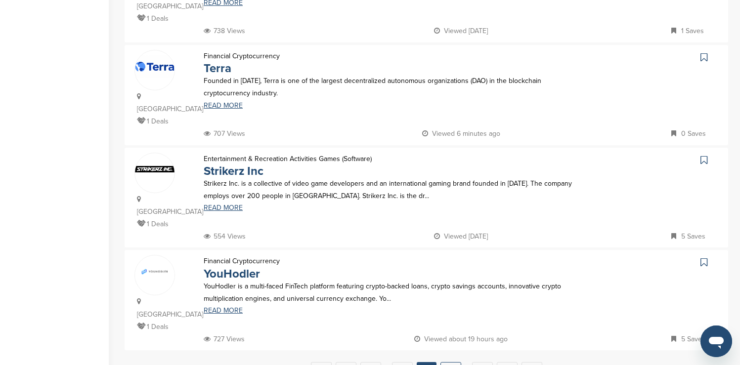
click at [452, 363] on link "19" at bounding box center [451, 372] width 21 height 18
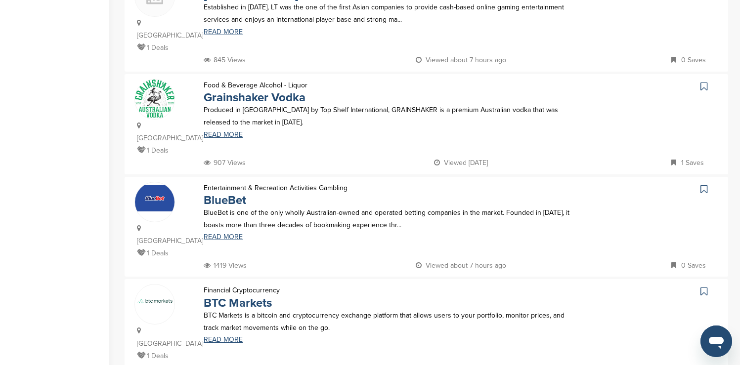
scroll to position [868, 0]
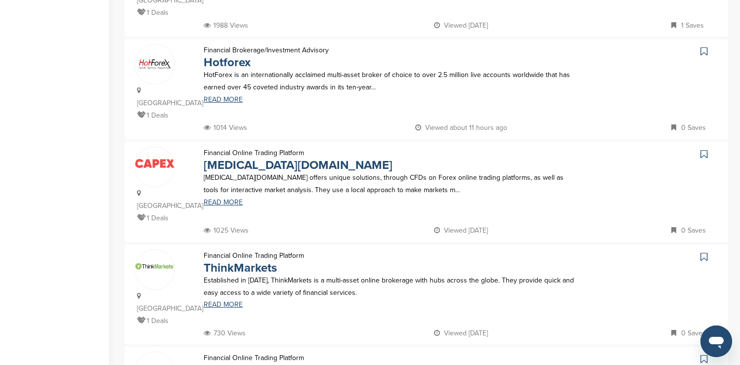
scroll to position [847, 0]
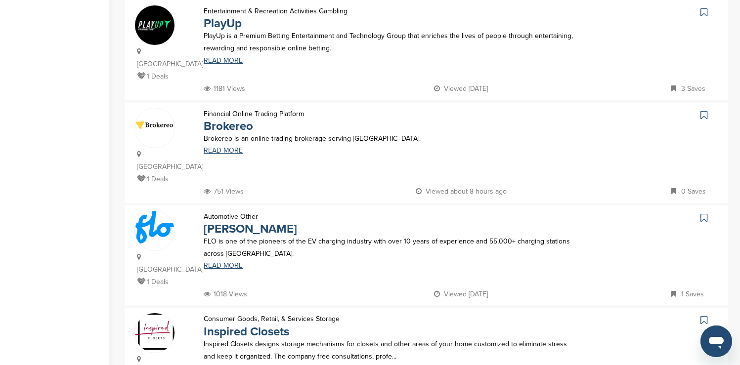
scroll to position [861, 0]
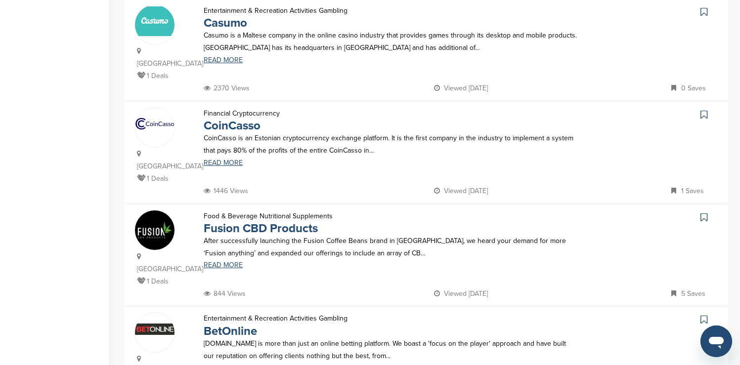
scroll to position [845, 0]
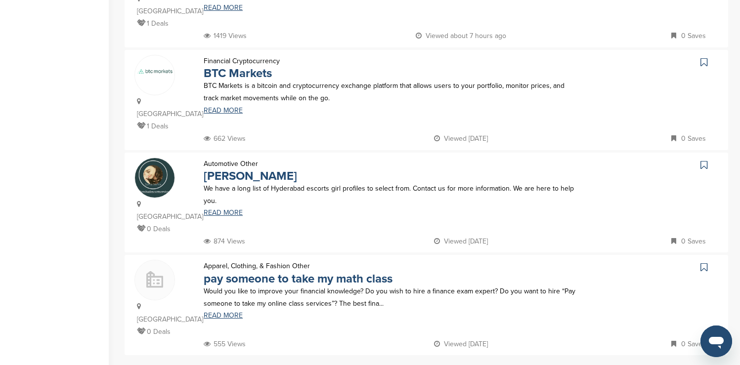
scroll to position [905, 0]
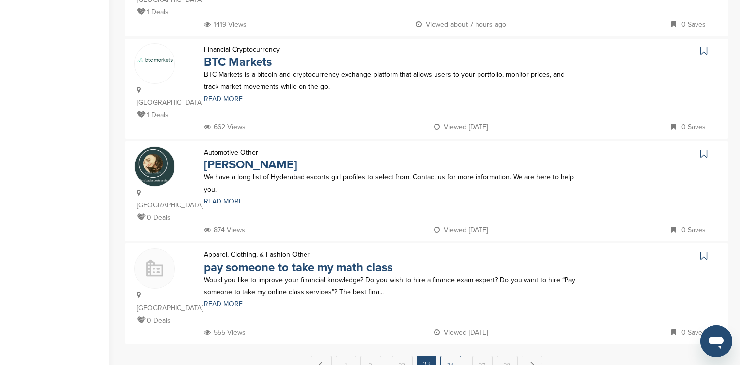
click at [456, 356] on link "24" at bounding box center [451, 365] width 21 height 18
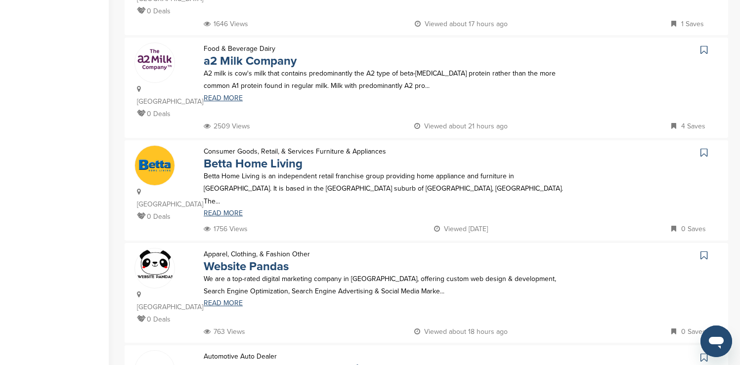
scroll to position [884, 0]
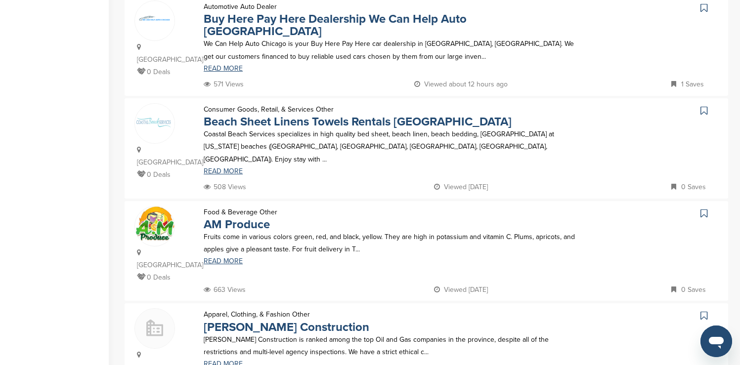
scroll to position [885, 0]
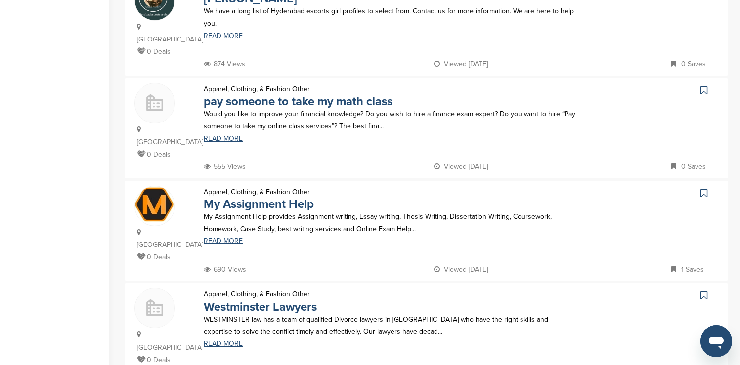
scroll to position [892, 0]
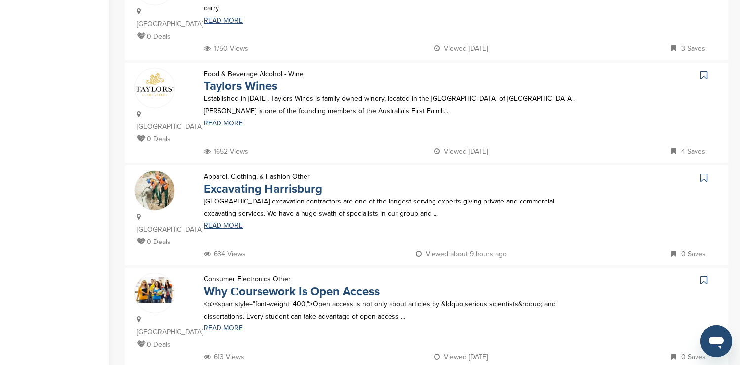
scroll to position [878, 0]
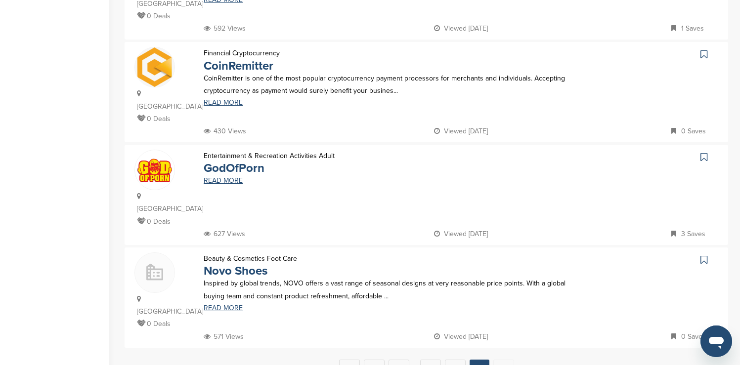
scroll to position [0, 0]
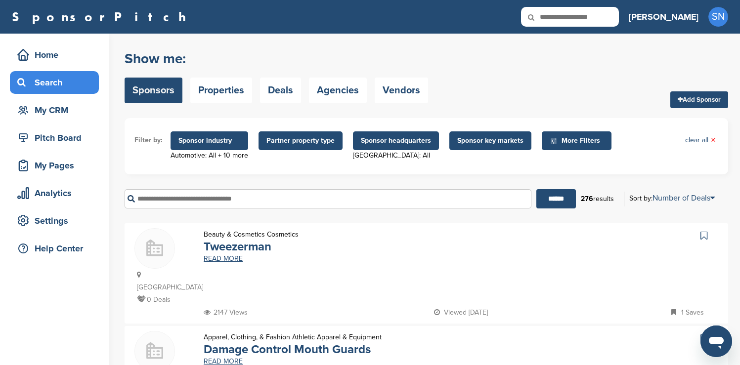
click at [396, 145] on span "Sponsor headquarters" at bounding box center [396, 141] width 70 height 11
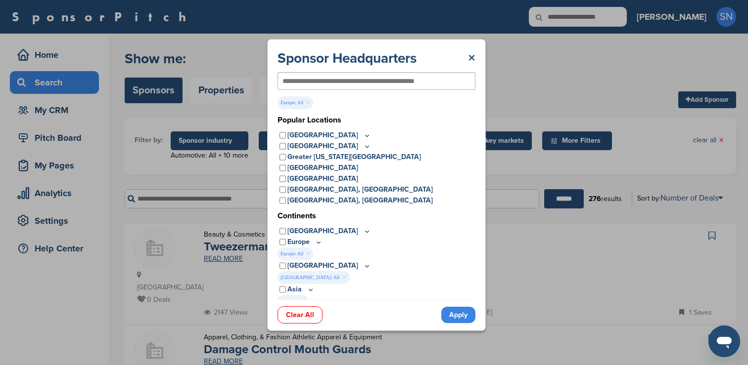
click at [450, 312] on link "Apply" at bounding box center [458, 315] width 34 height 16
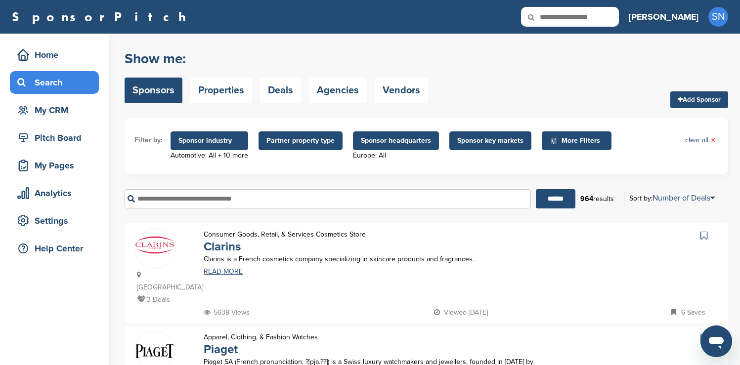
scroll to position [1051, 0]
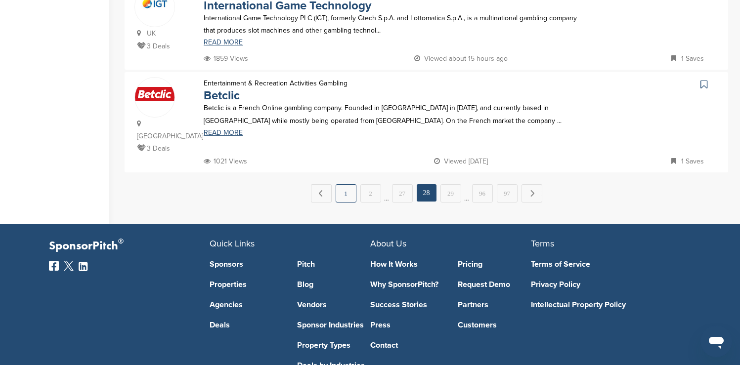
click at [352, 184] on link "1" at bounding box center [346, 193] width 21 height 18
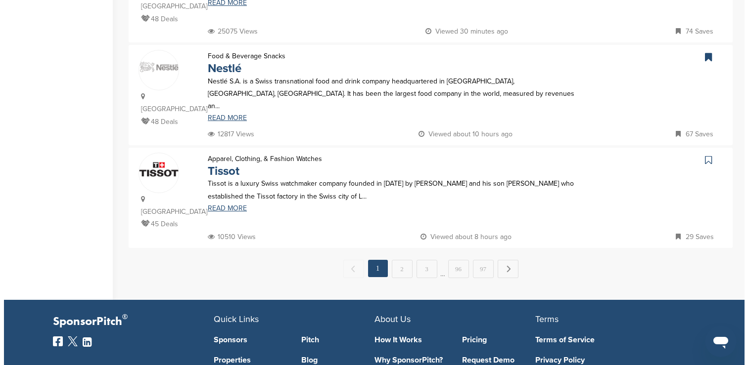
scroll to position [0, 0]
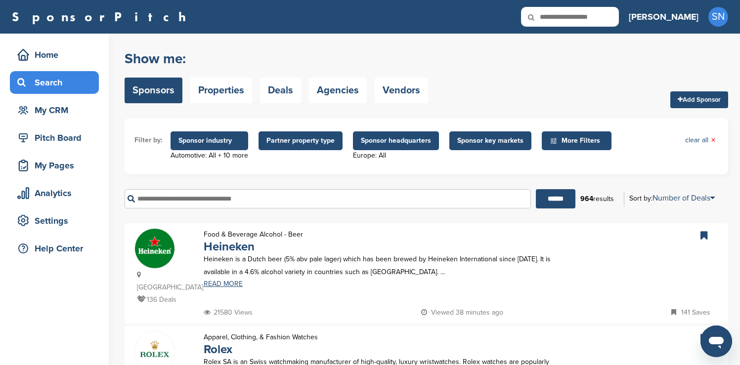
click at [381, 135] on span "Sponsor headquarters" at bounding box center [396, 141] width 86 height 19
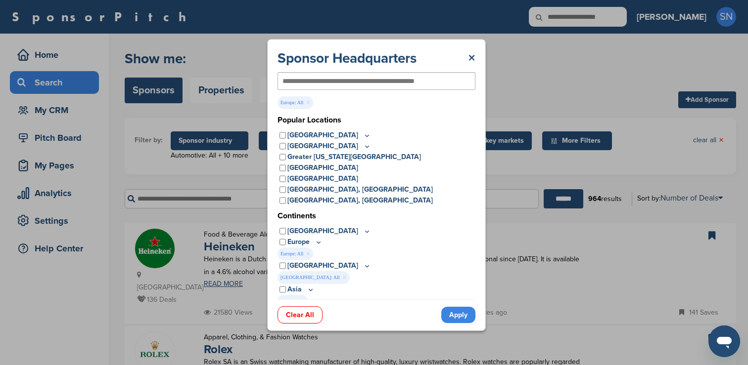
click at [320, 241] on icon at bounding box center [319, 242] width 8 height 8
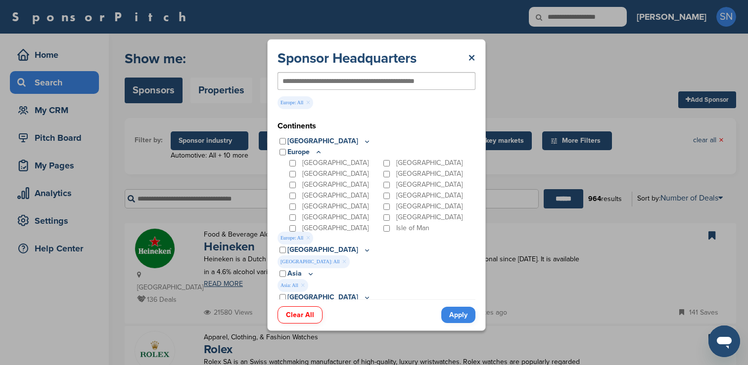
scroll to position [88, 0]
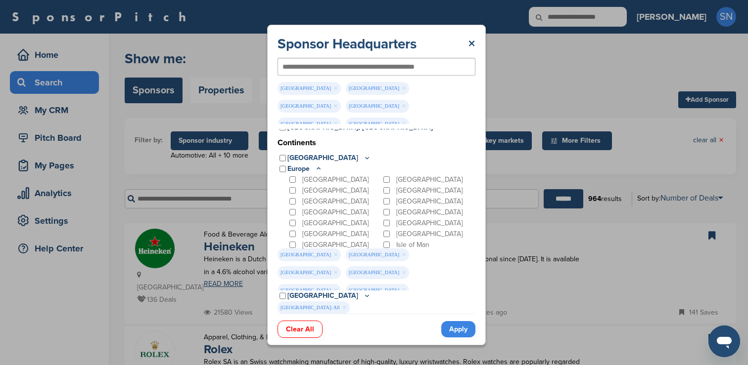
click at [383, 227] on div "[GEOGRAPHIC_DATA]" at bounding box center [428, 223] width 94 height 11
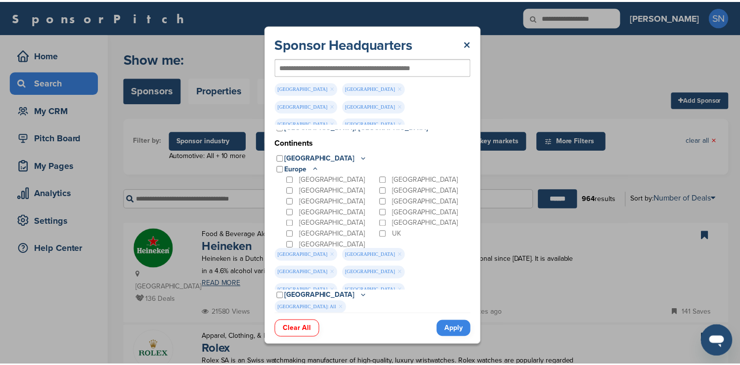
scroll to position [100, 0]
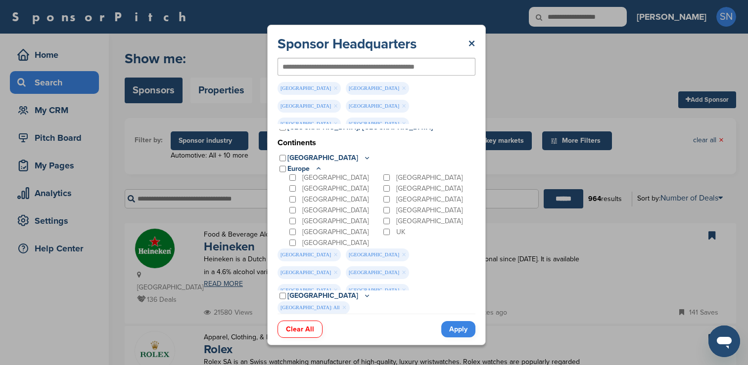
click at [451, 329] on link "Apply" at bounding box center [458, 329] width 34 height 16
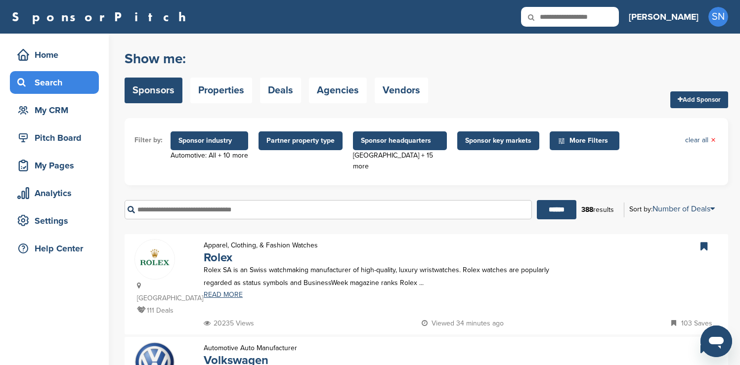
scroll to position [16, 0]
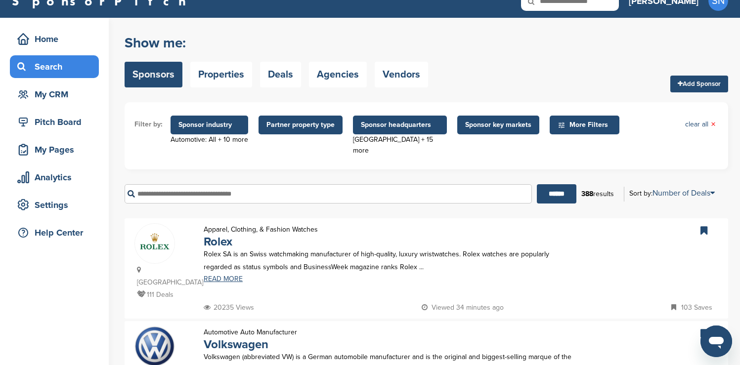
click at [391, 123] on span "Sponsor headquarters" at bounding box center [400, 125] width 78 height 11
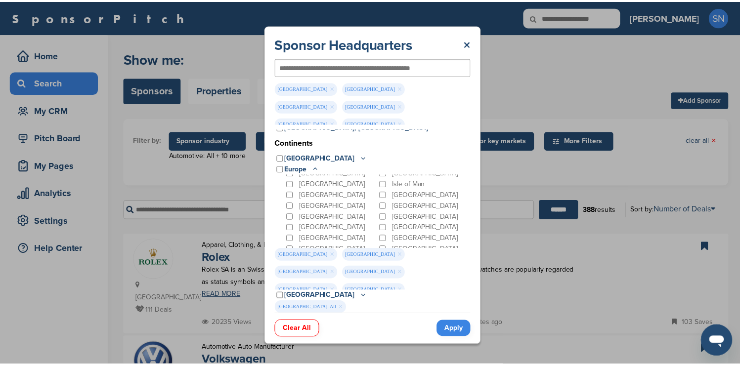
scroll to position [62, 0]
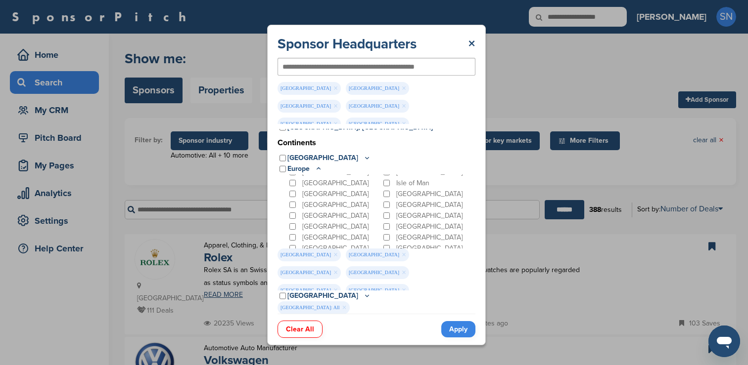
click at [454, 322] on link "Apply" at bounding box center [458, 329] width 34 height 16
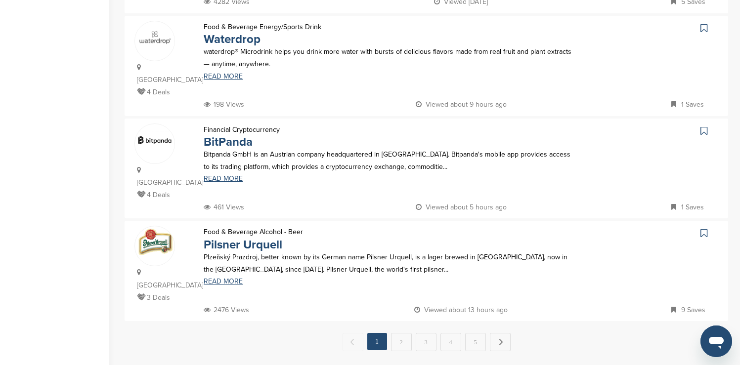
scroll to position [930, 0]
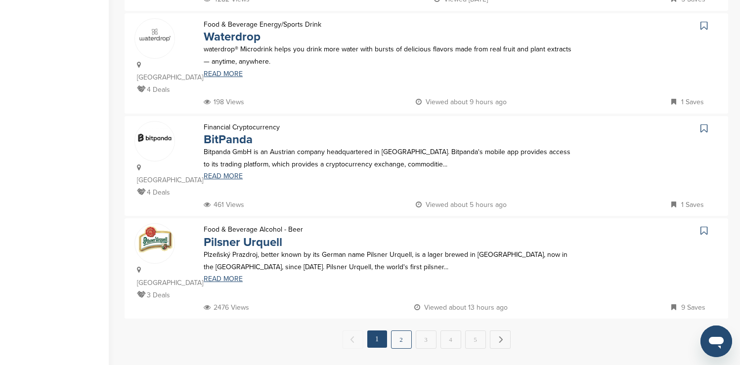
click at [399, 331] on link "2" at bounding box center [401, 340] width 21 height 18
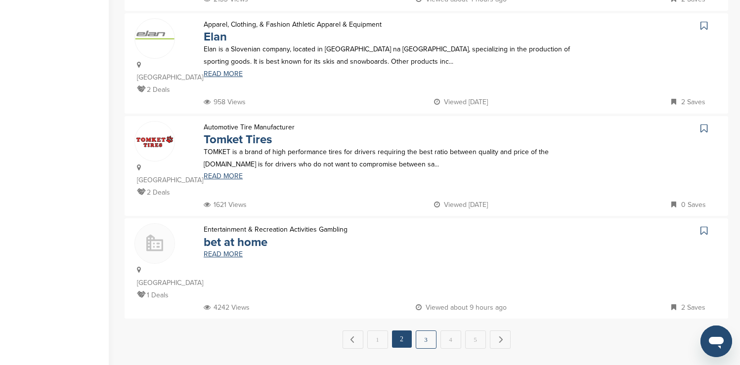
click at [423, 331] on link "3" at bounding box center [426, 340] width 21 height 18
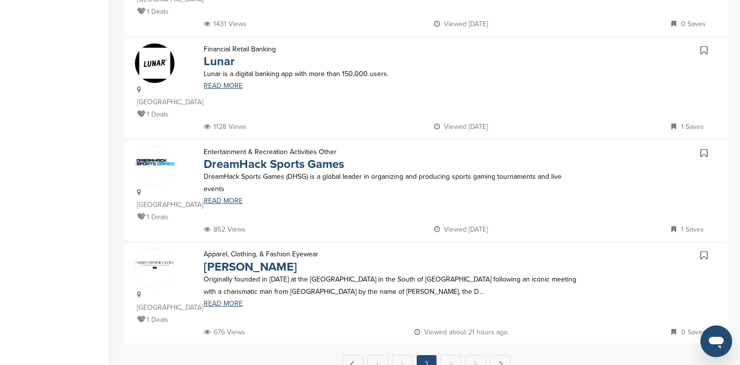
scroll to position [910, 0]
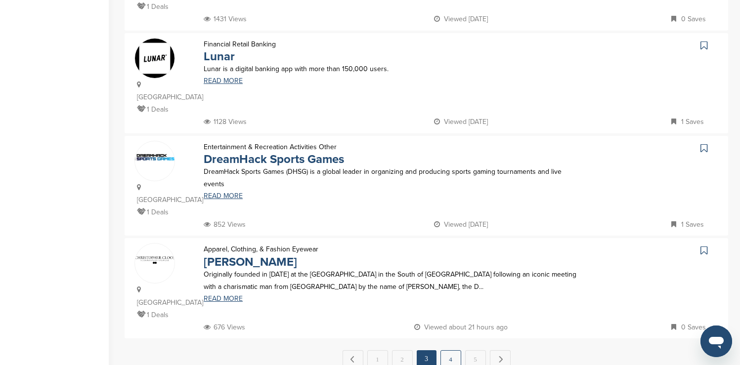
click at [442, 351] on link "4" at bounding box center [451, 360] width 21 height 18
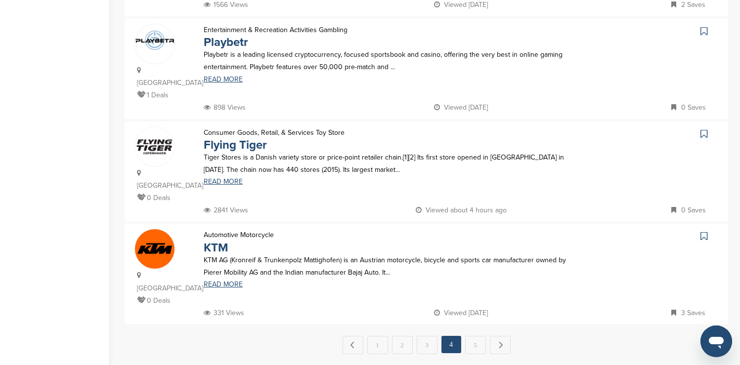
scroll to position [930, 0]
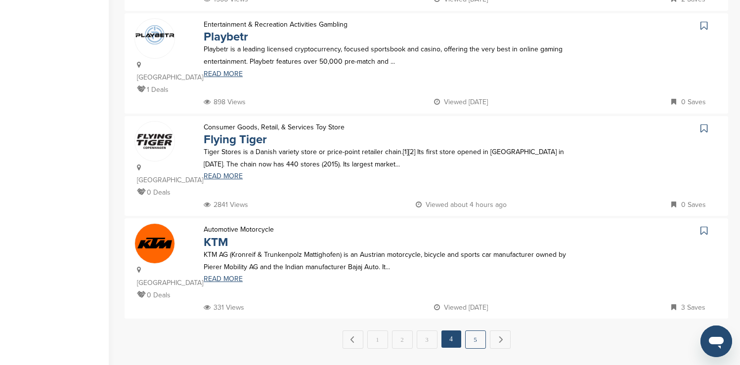
click at [478, 331] on link "5" at bounding box center [475, 340] width 21 height 18
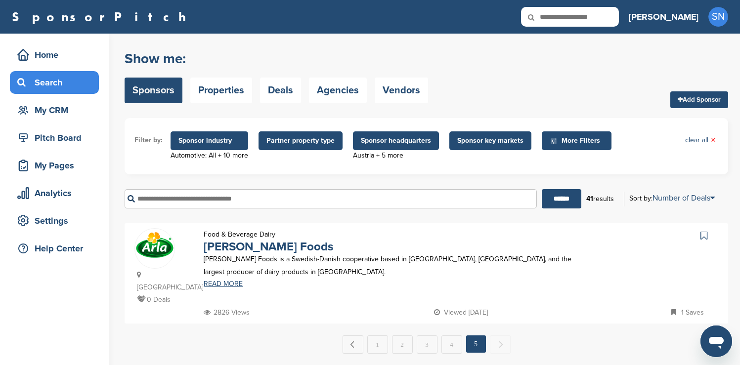
scroll to position [20, 0]
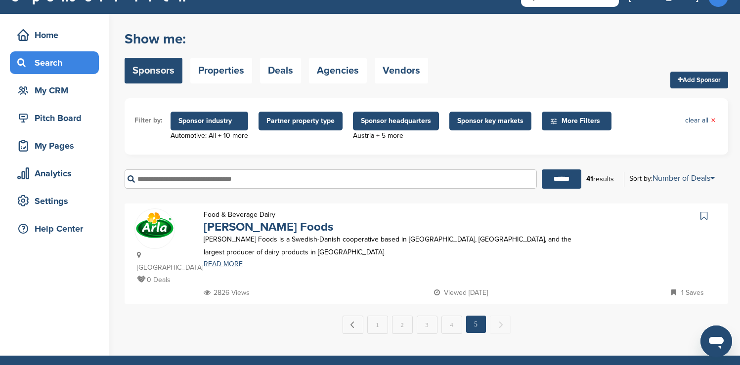
click at [397, 117] on span "Sponsor headquarters" at bounding box center [396, 121] width 70 height 11
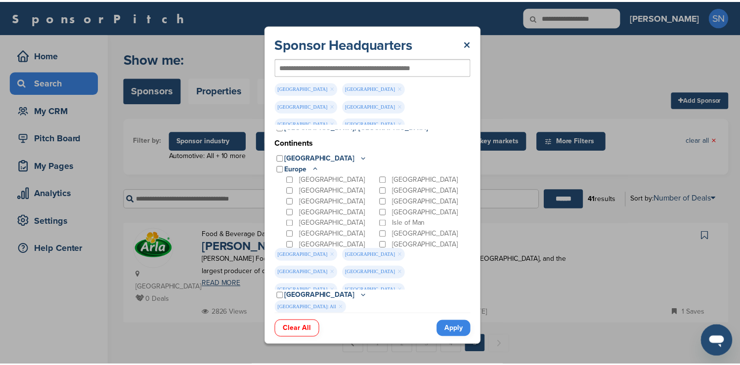
scroll to position [0, 0]
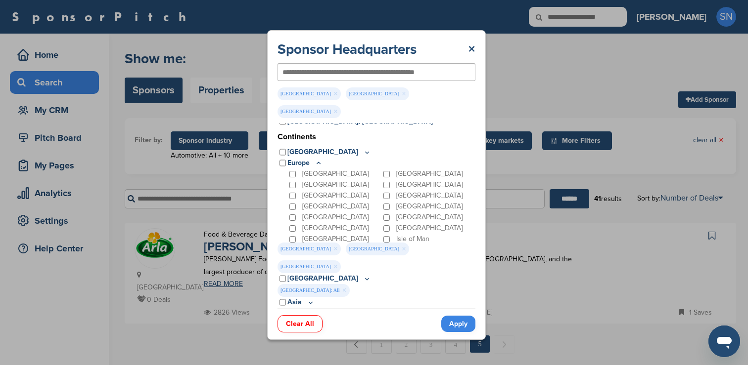
click at [387, 212] on div "[GEOGRAPHIC_DATA]" at bounding box center [428, 217] width 94 height 11
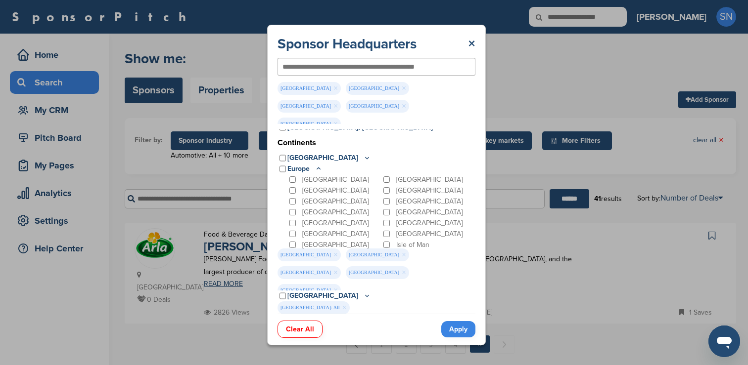
click at [455, 321] on link "Apply" at bounding box center [458, 329] width 34 height 16
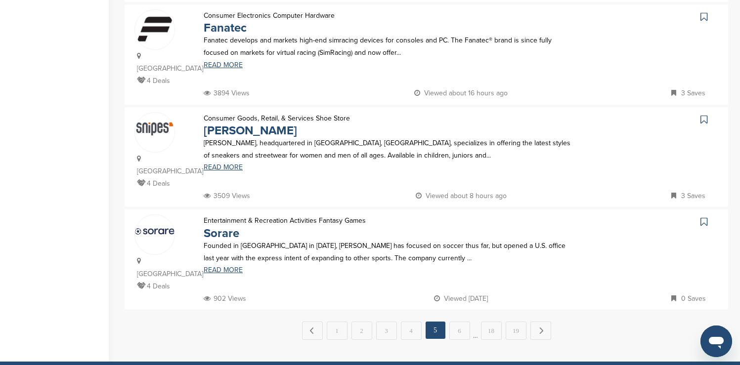
scroll to position [974, 0]
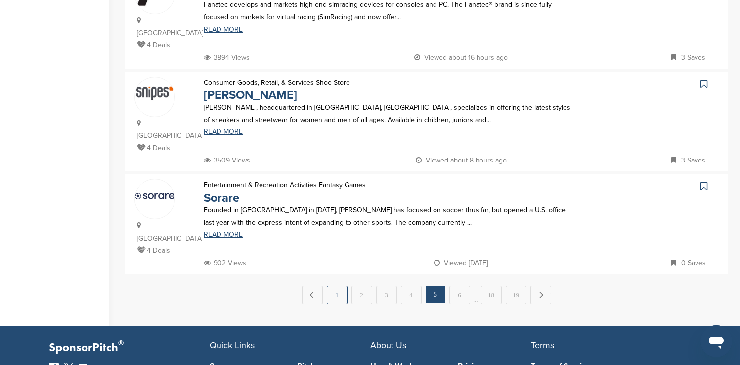
click at [332, 286] on link "1" at bounding box center [337, 295] width 21 height 18
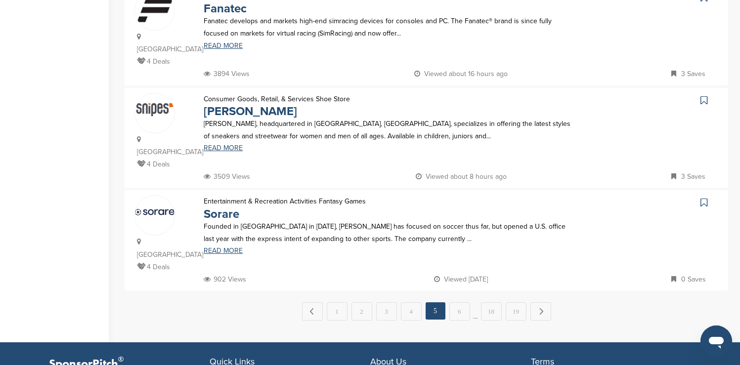
scroll to position [0, 0]
